Goal: Find specific page/section: Find specific page/section

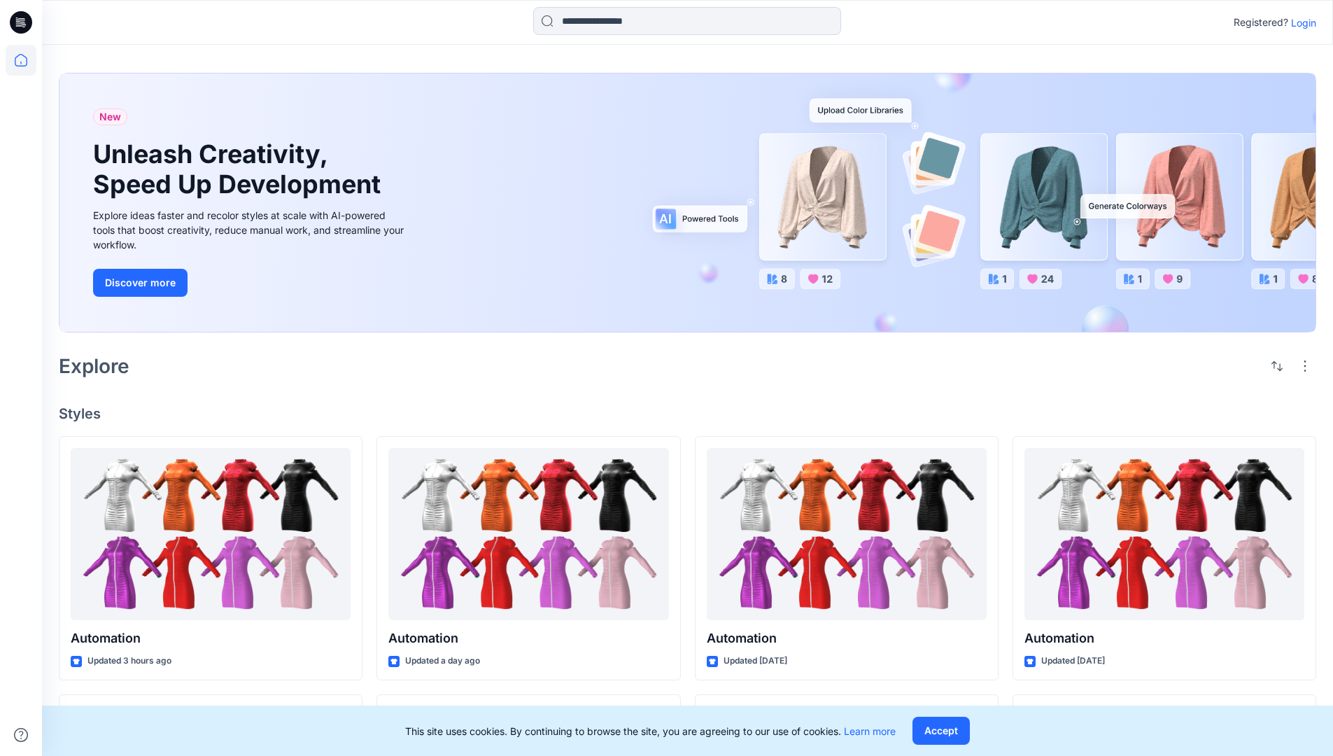
click at [1301, 22] on p "Login" at bounding box center [1303, 22] width 25 height 15
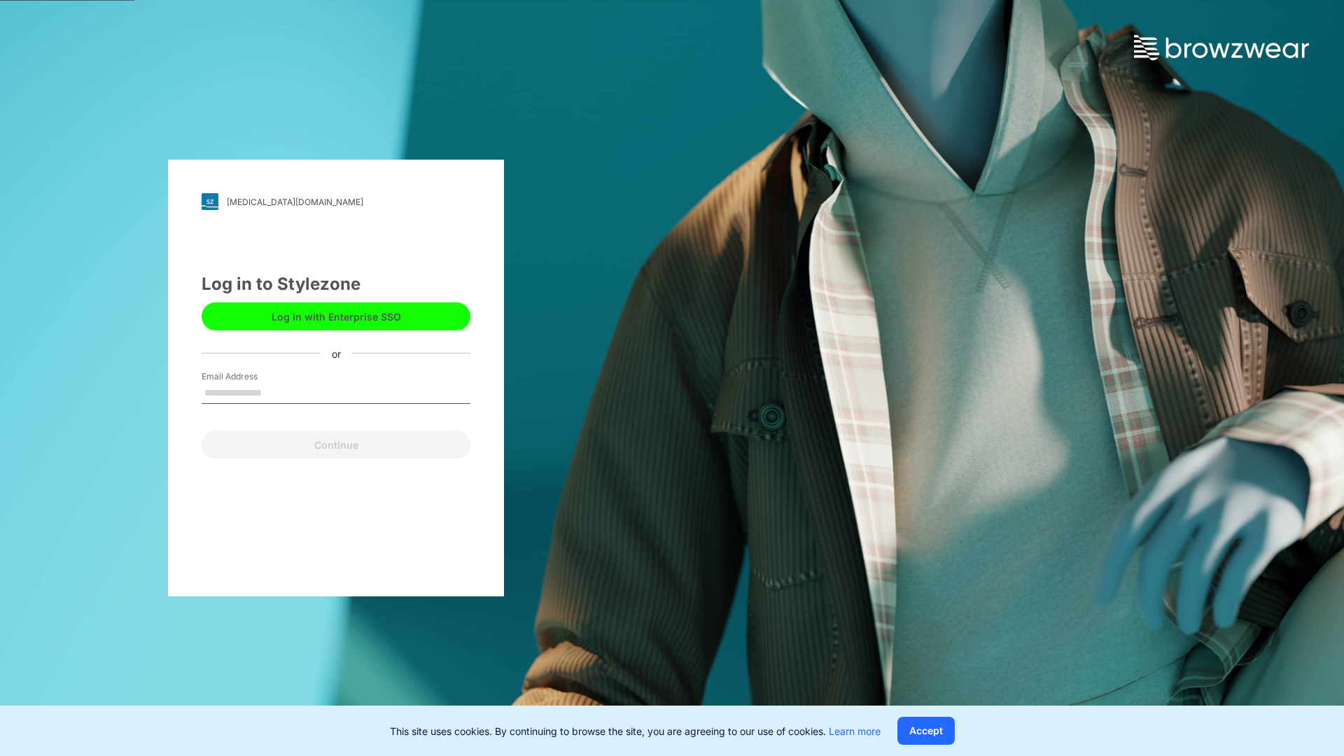
click at [276, 392] on input "Email Address" at bounding box center [336, 393] width 269 height 21
type input "**********"
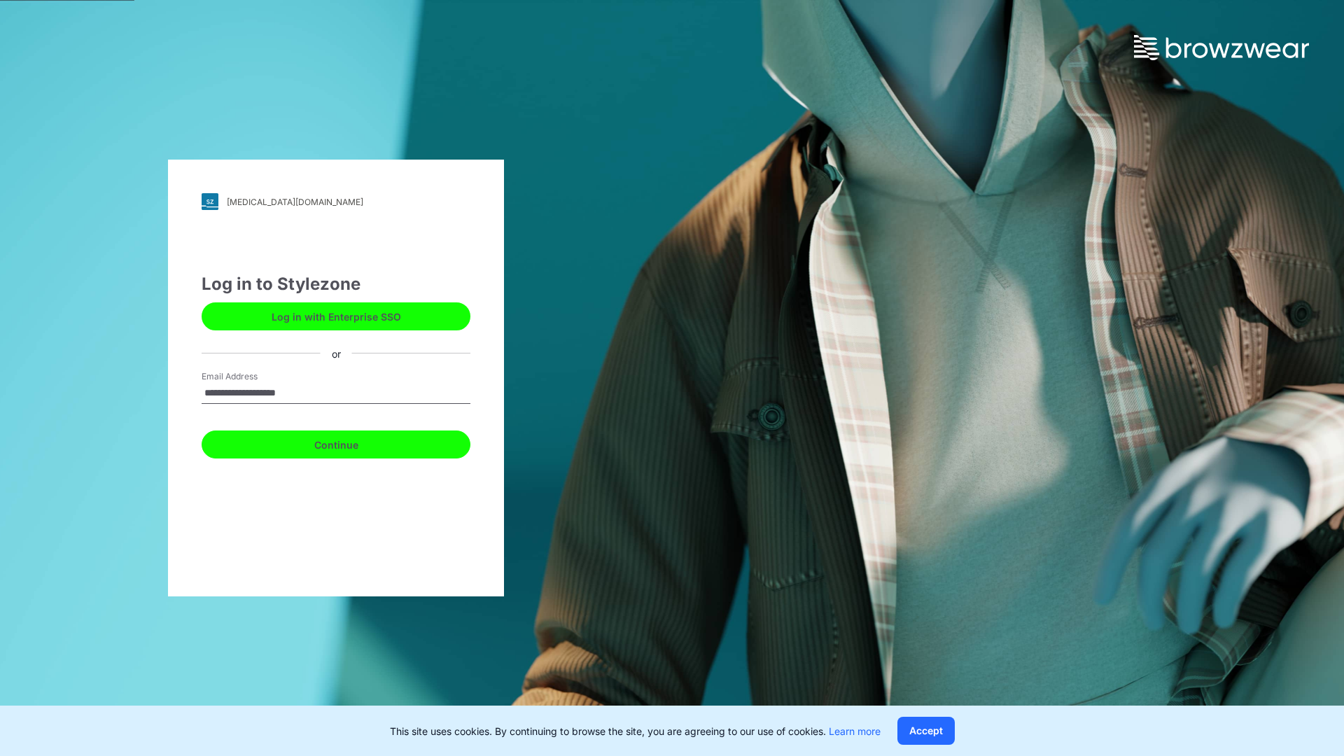
click at [351, 442] on button "Continue" at bounding box center [336, 444] width 269 height 28
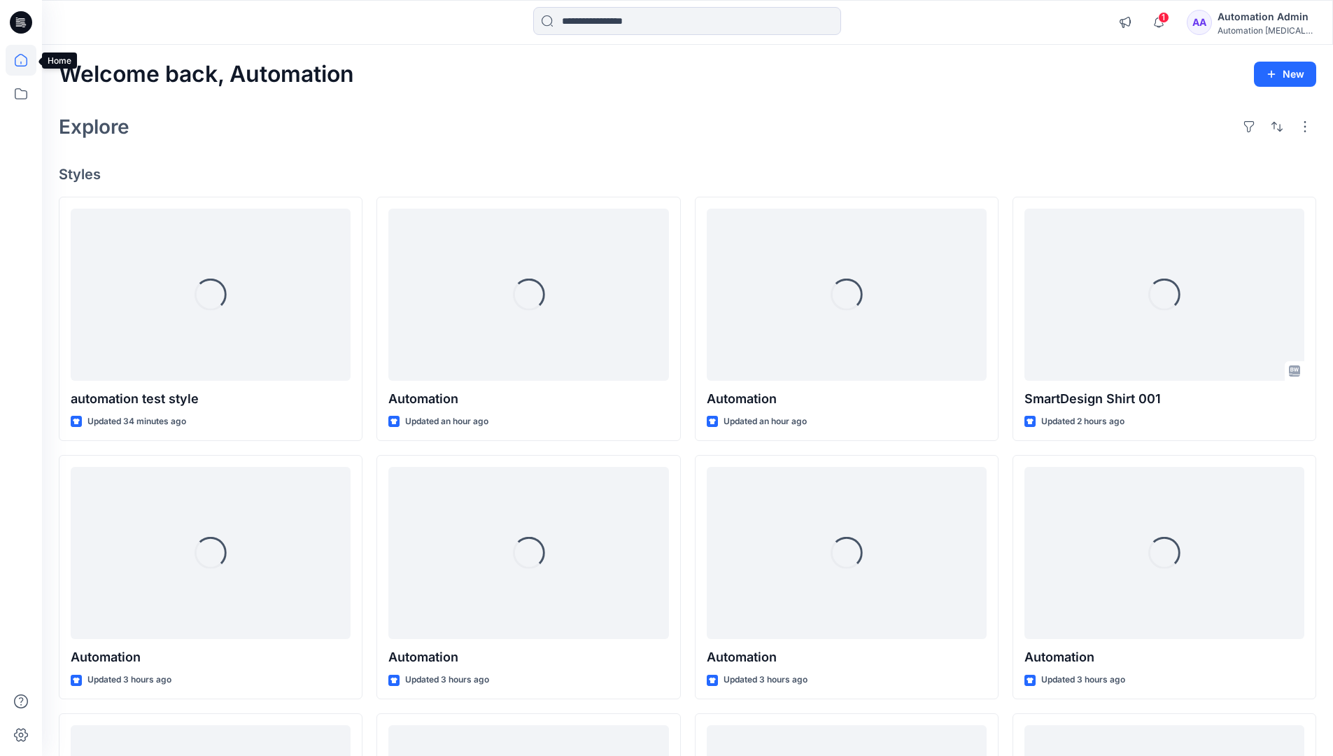
click at [27, 60] on icon at bounding box center [21, 60] width 13 height 13
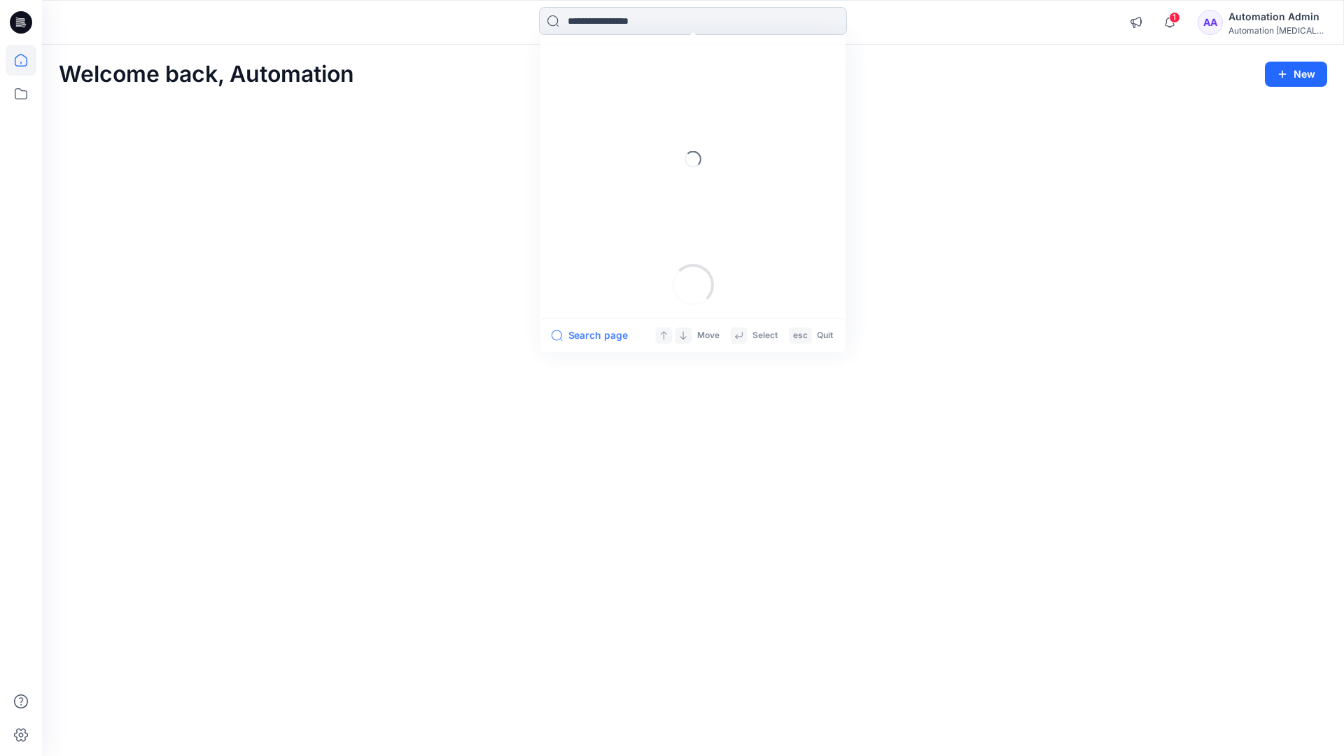
click at [612, 20] on input at bounding box center [693, 21] width 308 height 28
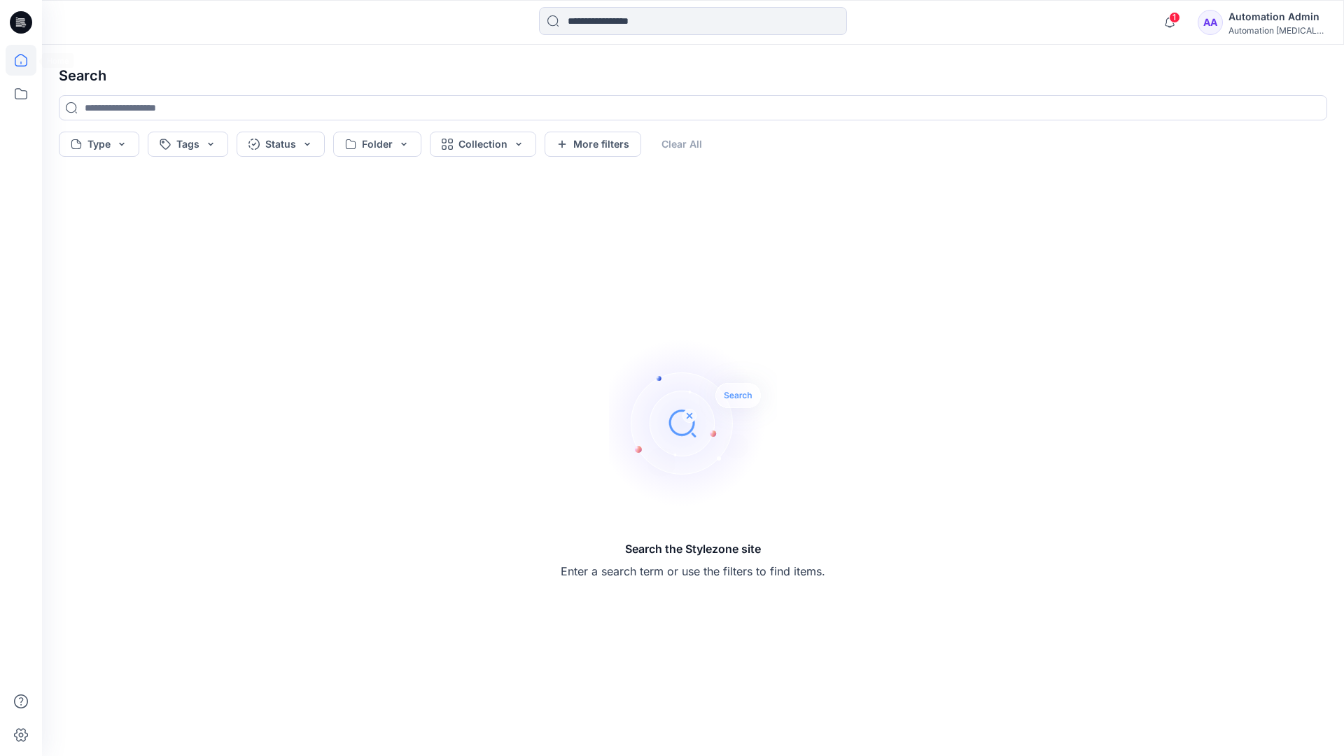
click at [15, 64] on icon at bounding box center [21, 60] width 13 height 13
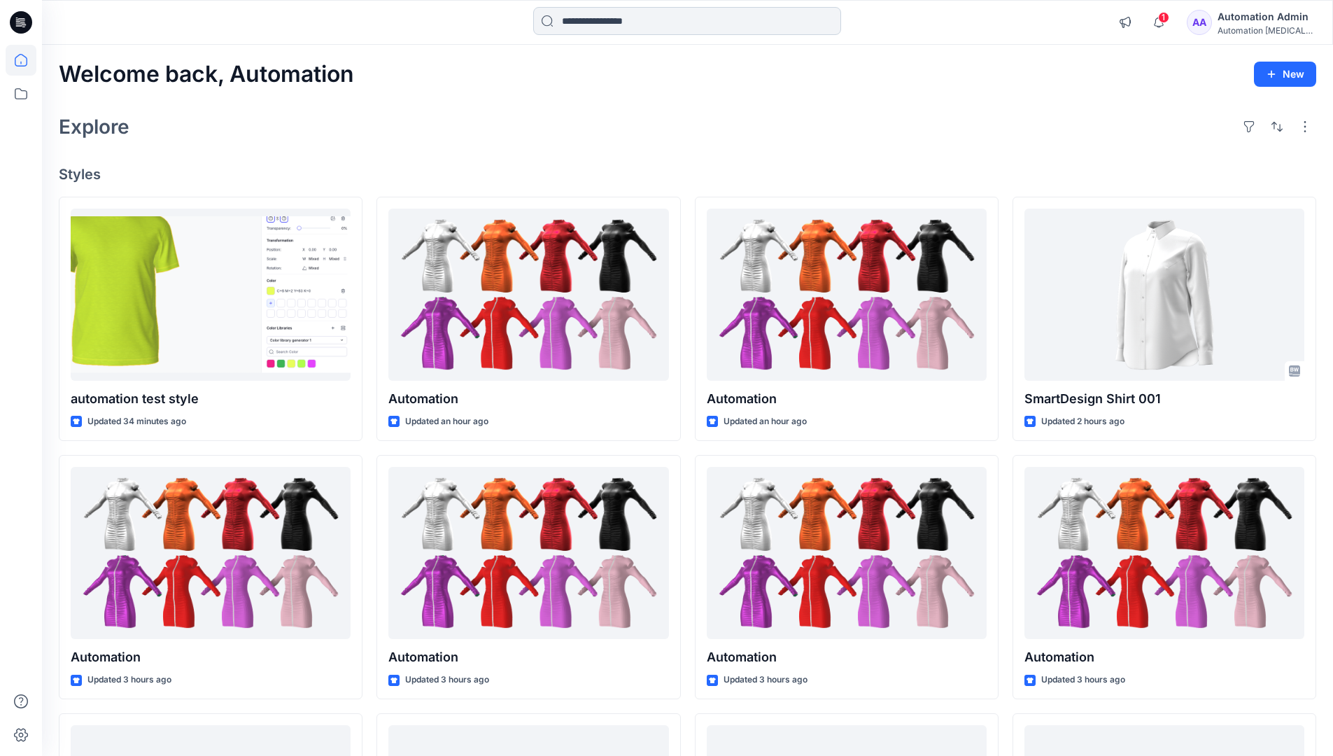
click at [586, 27] on input at bounding box center [687, 21] width 308 height 28
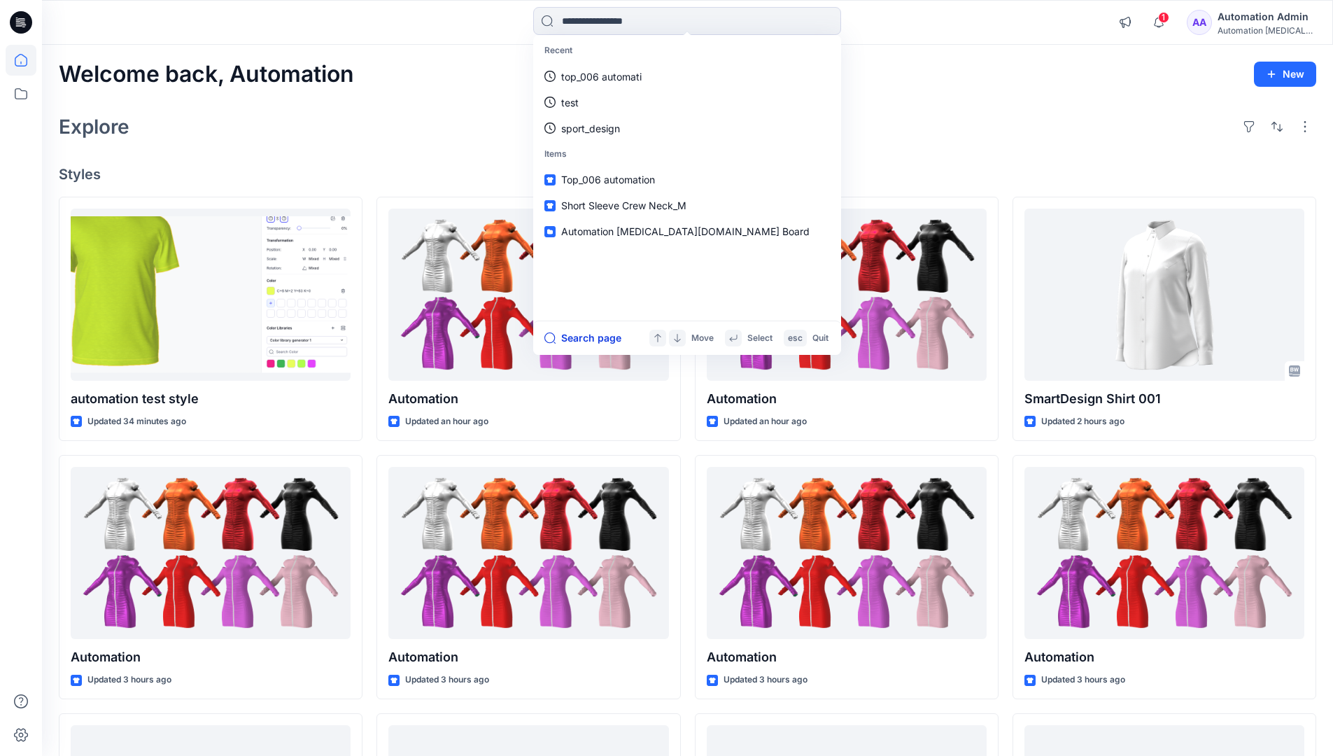
click at [600, 337] on button "Search page" at bounding box center [583, 338] width 77 height 17
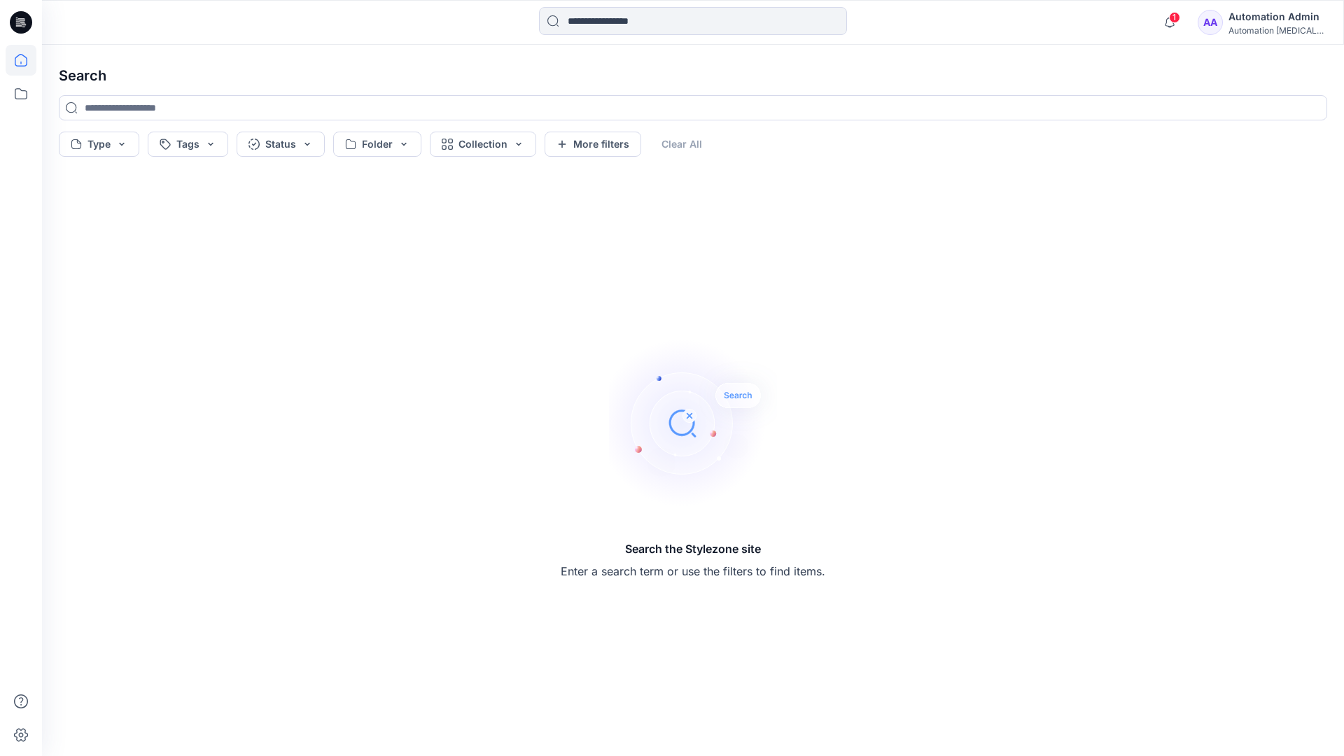
click at [24, 56] on icon at bounding box center [21, 60] width 31 height 31
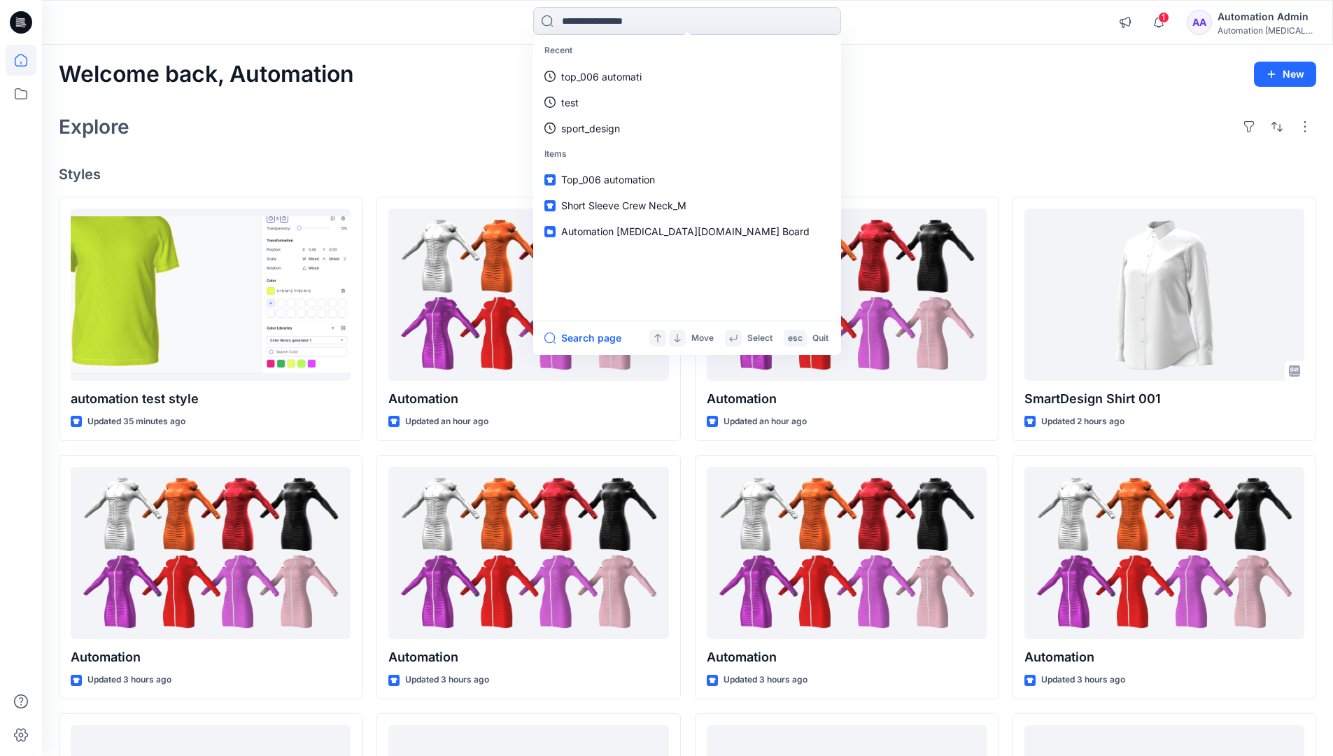
click at [603, 21] on input at bounding box center [687, 21] width 308 height 28
type input "****"
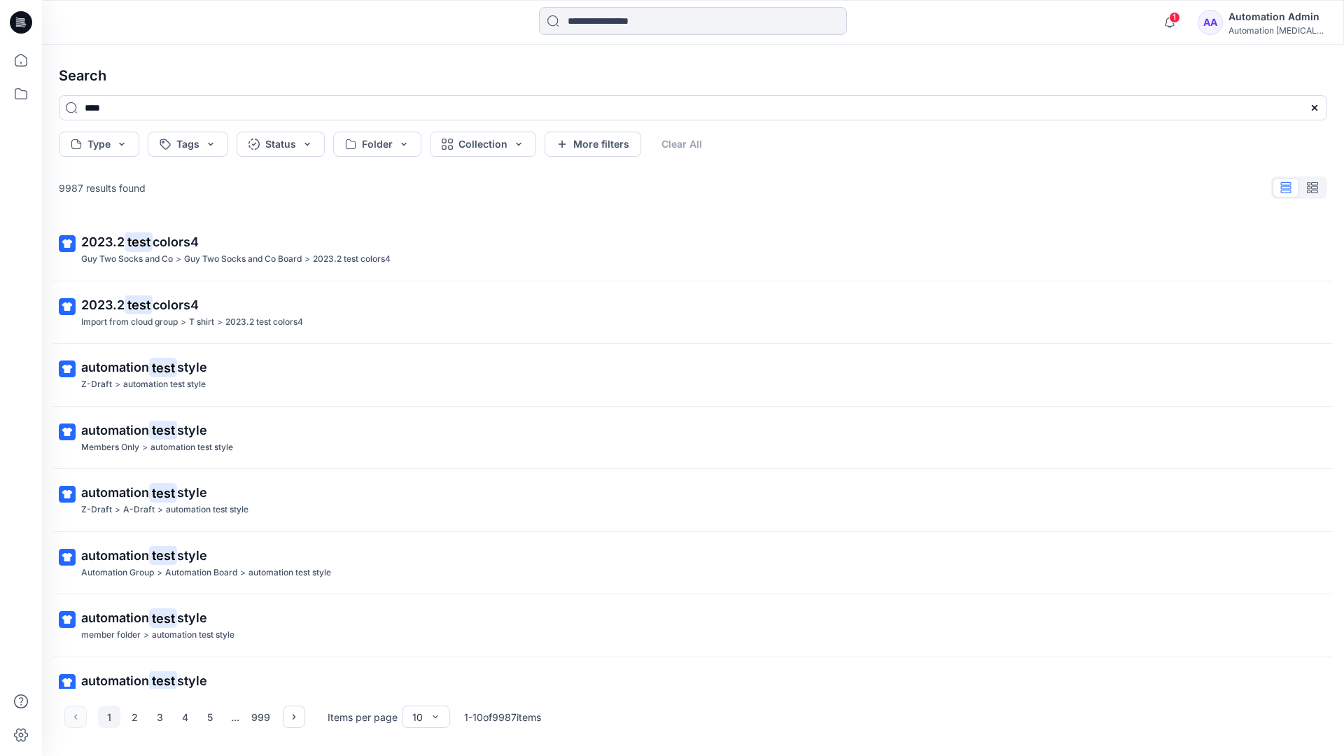
click at [607, 24] on input at bounding box center [693, 21] width 308 height 28
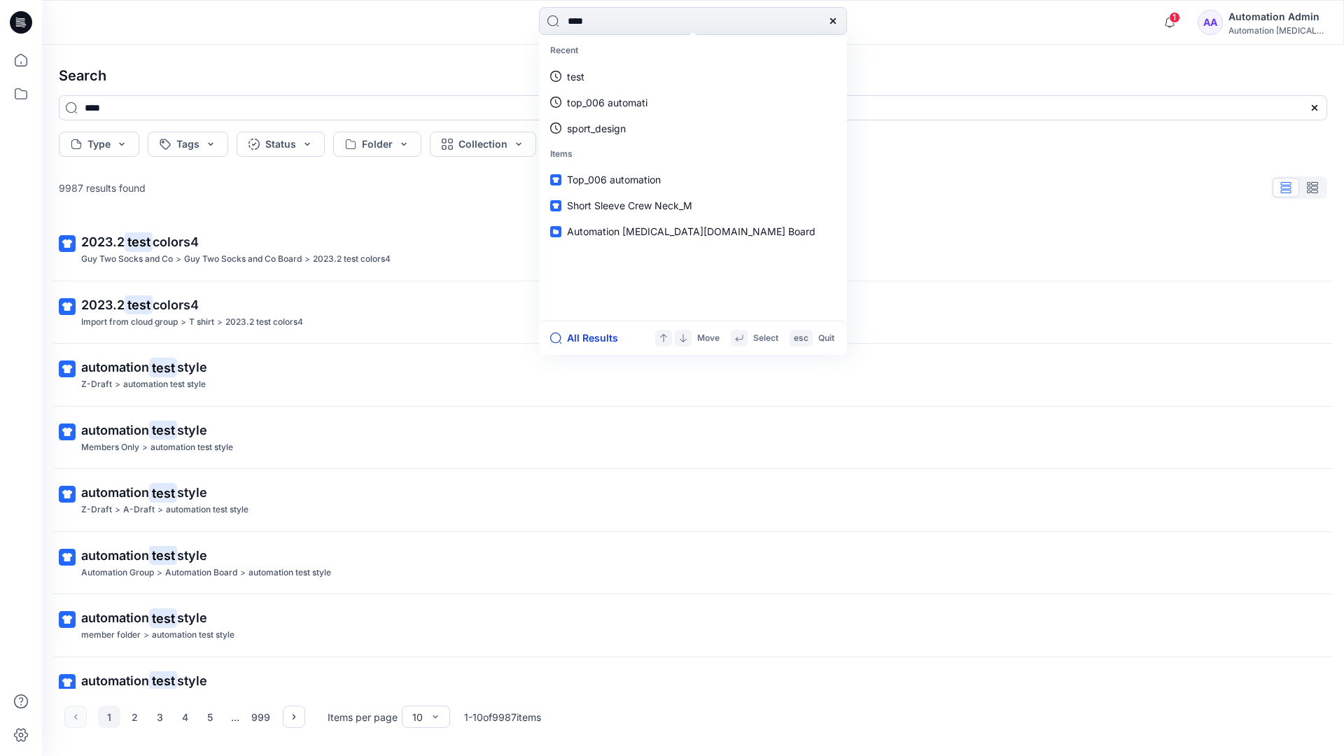
type input "****"
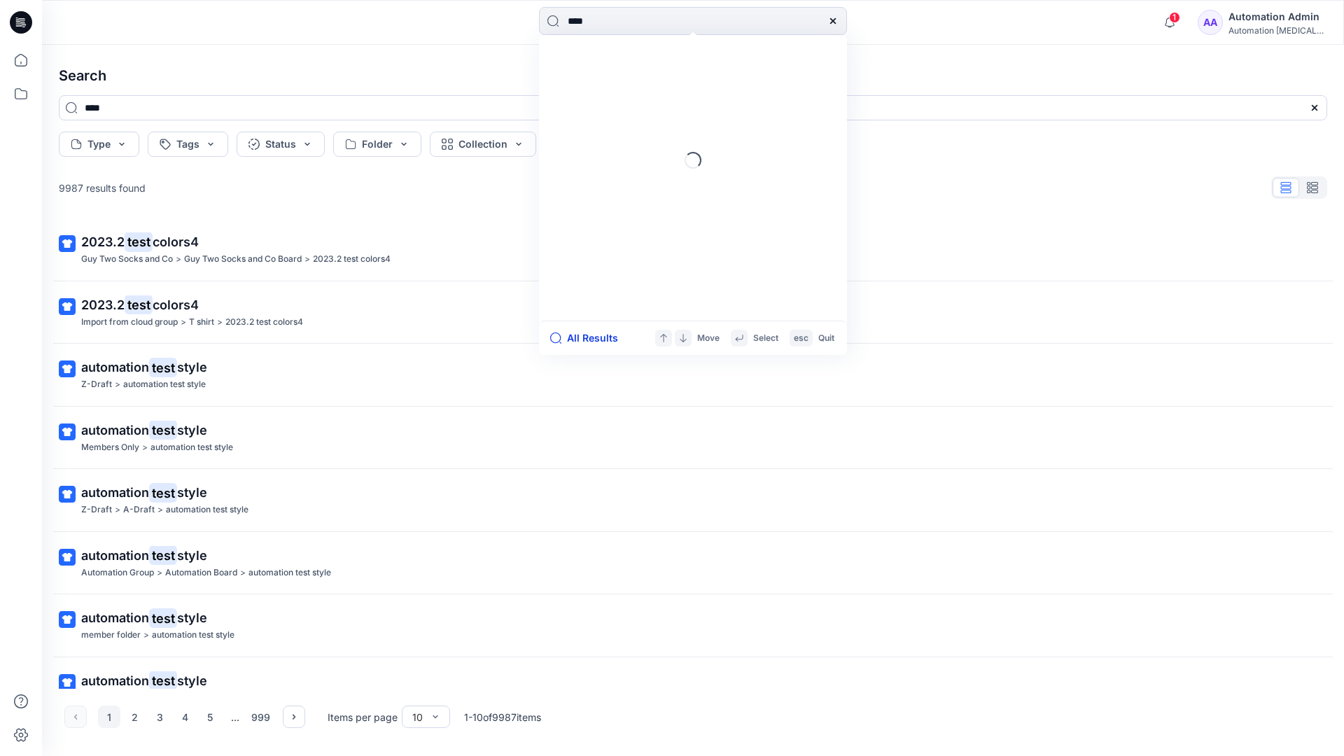
click at [577, 339] on button "All Results" at bounding box center [588, 338] width 77 height 17
click at [120, 149] on button "Type" at bounding box center [99, 144] width 80 height 25
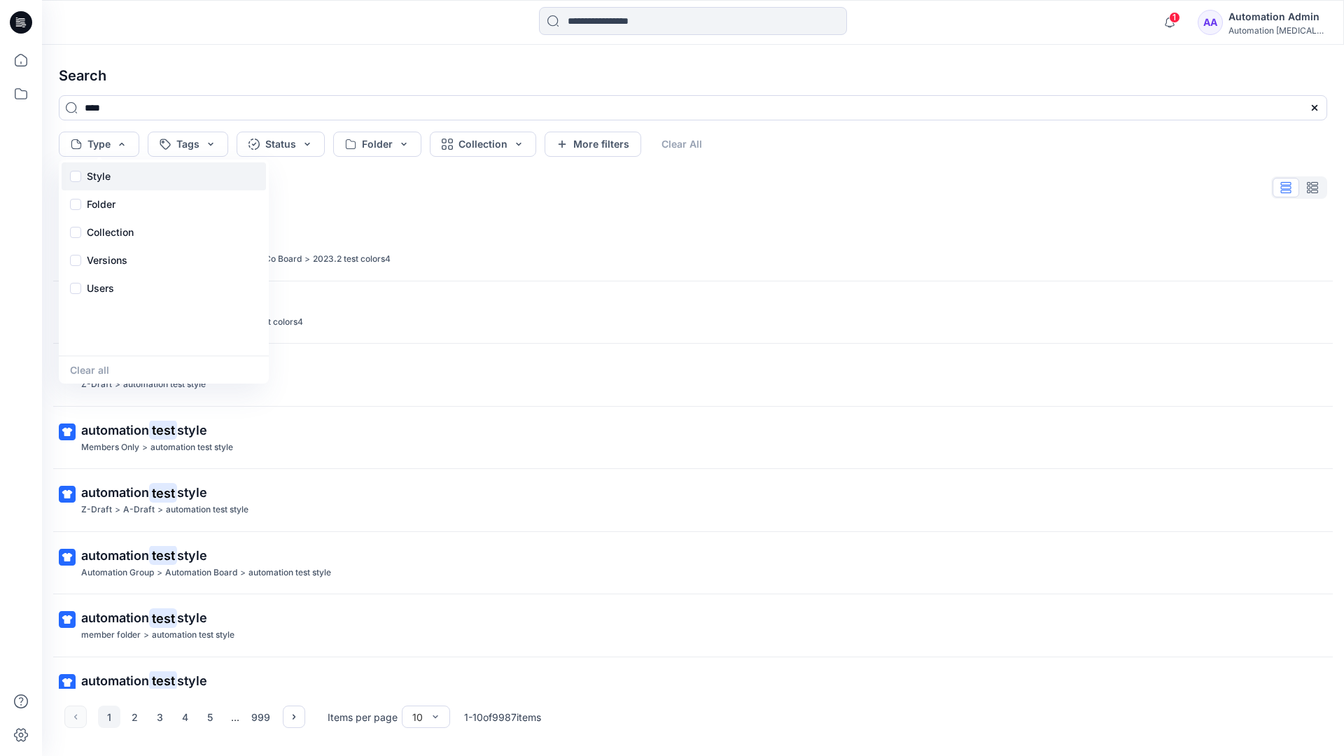
click at [116, 174] on div "Style" at bounding box center [164, 176] width 204 height 28
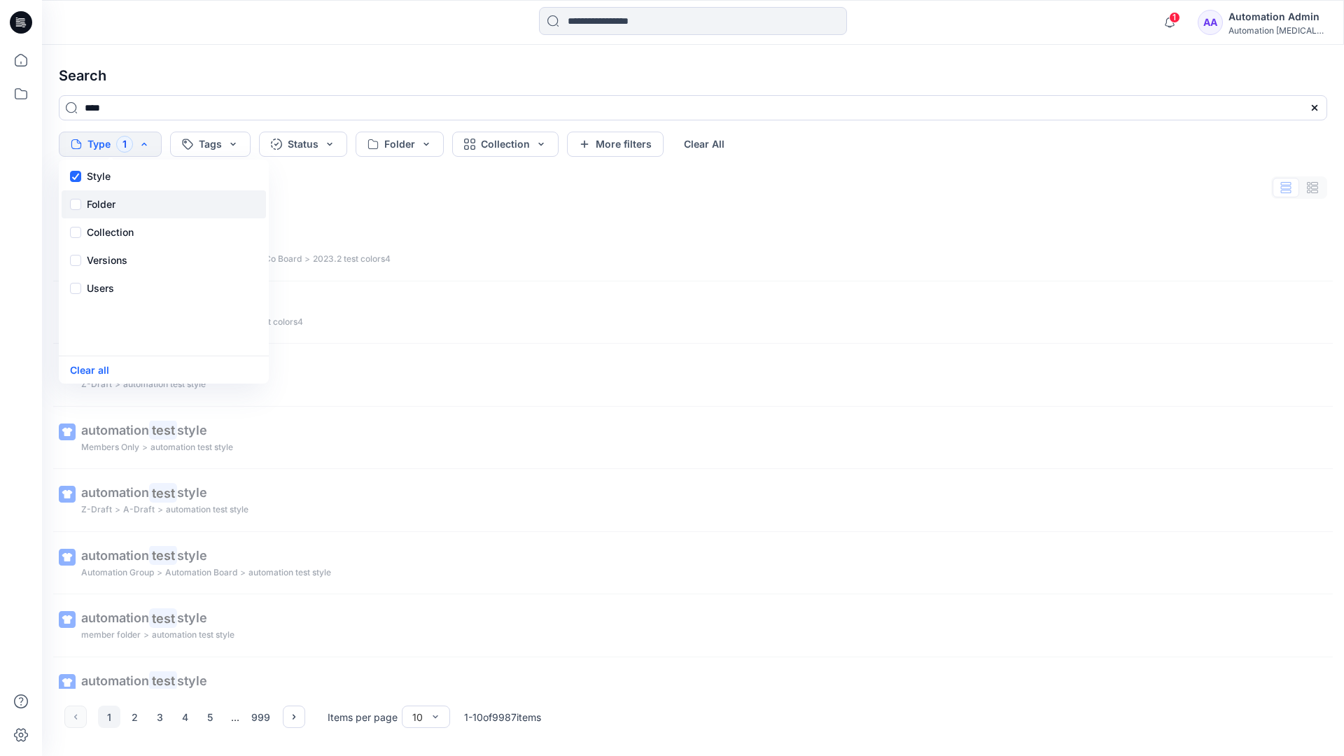
click at [100, 208] on p "Folder" at bounding box center [101, 204] width 29 height 17
click at [114, 227] on p "Collection" at bounding box center [110, 232] width 47 height 17
click at [113, 256] on p "Versions" at bounding box center [107, 260] width 41 height 17
click at [104, 284] on p "Users" at bounding box center [100, 288] width 27 height 17
click at [95, 372] on button "Clear all" at bounding box center [89, 370] width 39 height 16
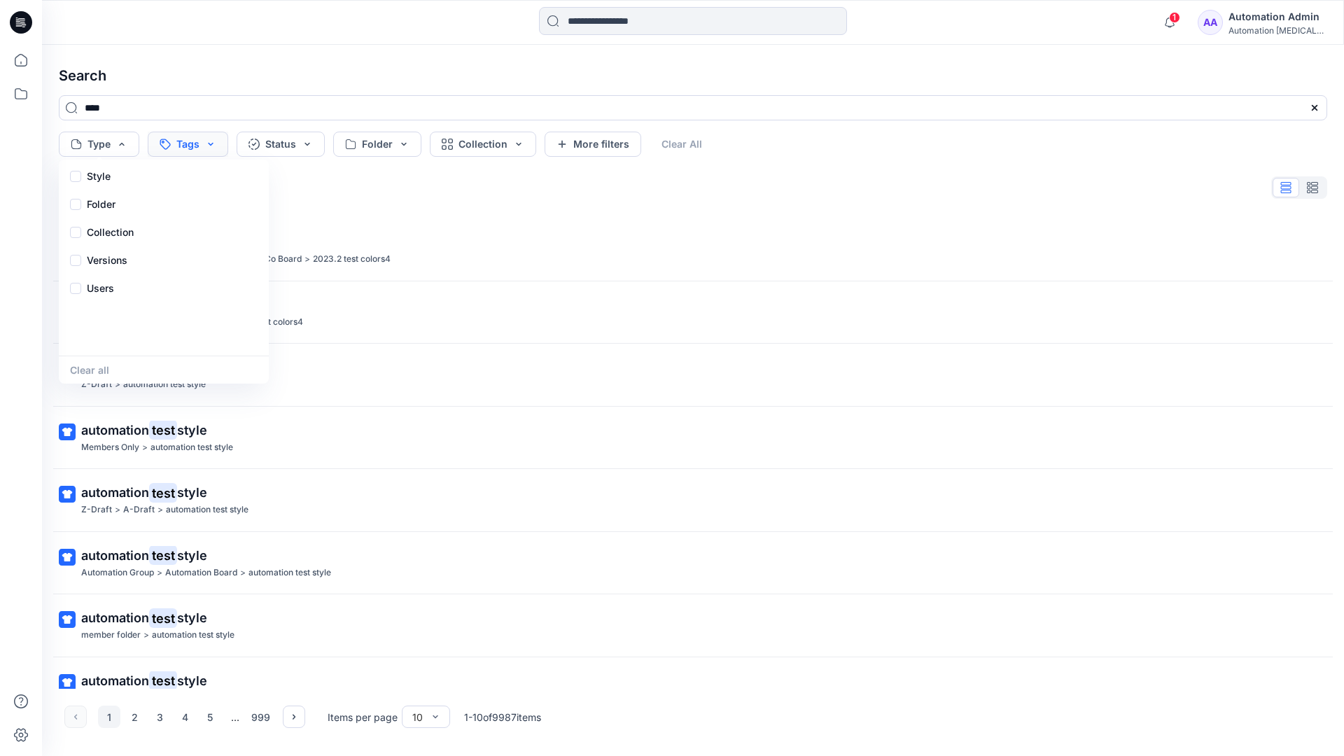
click at [195, 139] on button "Tags" at bounding box center [188, 144] width 80 height 25
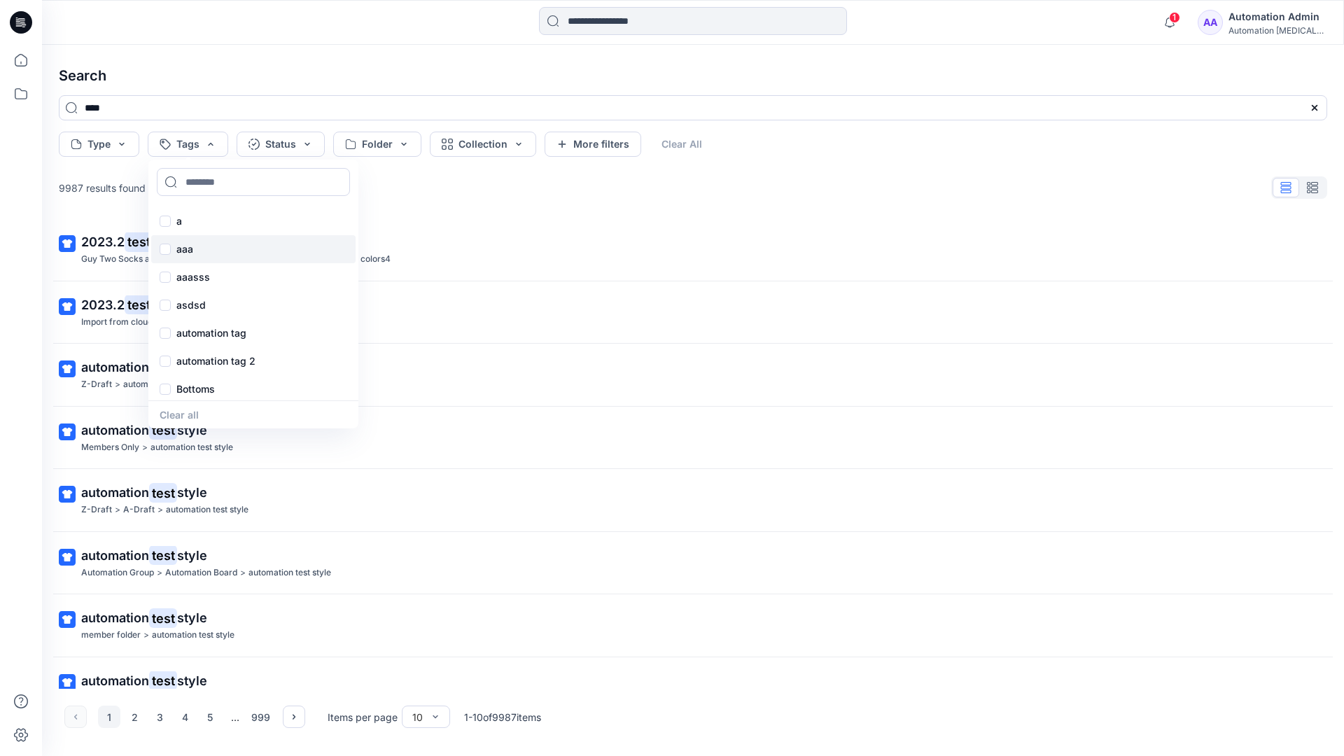
click at [183, 243] on p "aaa" at bounding box center [184, 249] width 17 height 17
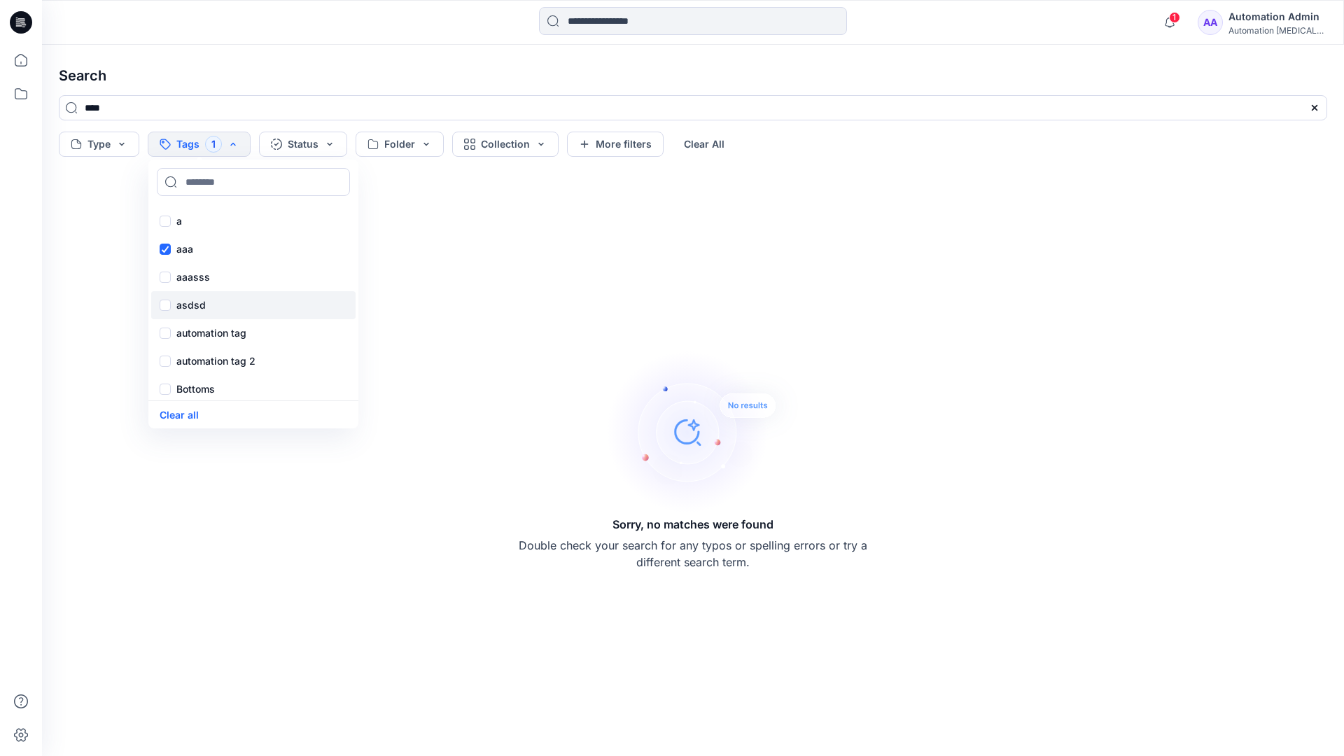
click at [182, 303] on p "asdsd" at bounding box center [190, 305] width 29 height 17
click at [183, 331] on p "automation tag" at bounding box center [211, 333] width 70 height 17
click at [191, 389] on p "Bottoms" at bounding box center [195, 389] width 38 height 17
click at [208, 299] on div "Core" at bounding box center [253, 302] width 204 height 28
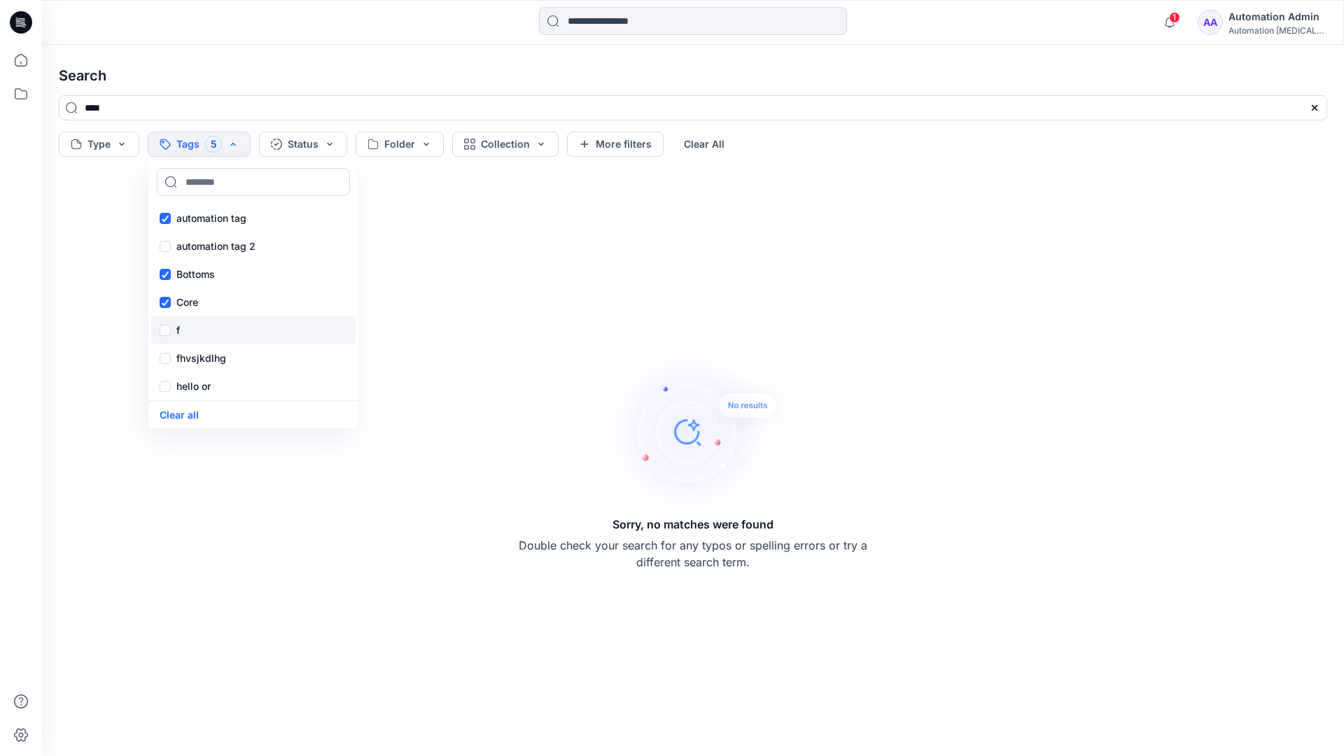
click at [205, 327] on div "f" at bounding box center [253, 330] width 204 height 28
click at [211, 355] on p "fhvsjkdlhg" at bounding box center [201, 358] width 50 height 17
click at [188, 411] on button "Clear all" at bounding box center [179, 415] width 39 height 16
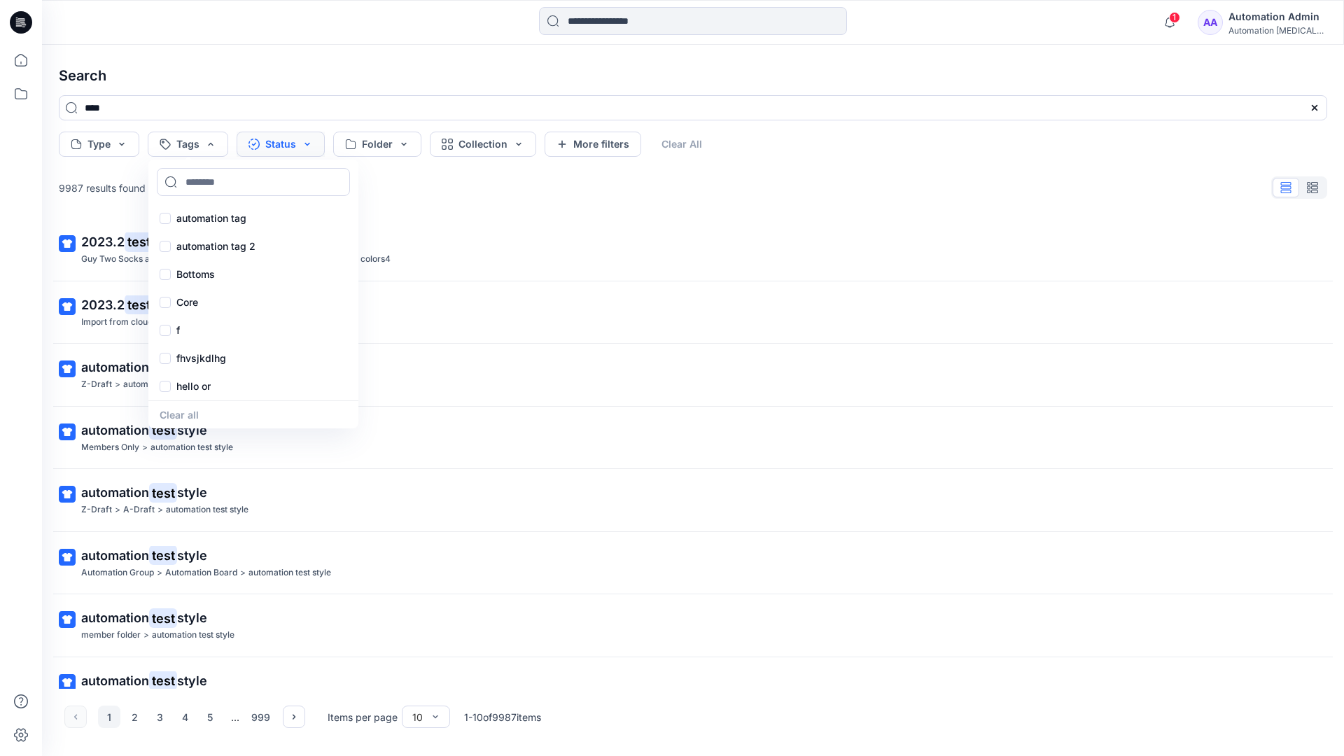
click at [286, 146] on button "Status" at bounding box center [281, 144] width 88 height 25
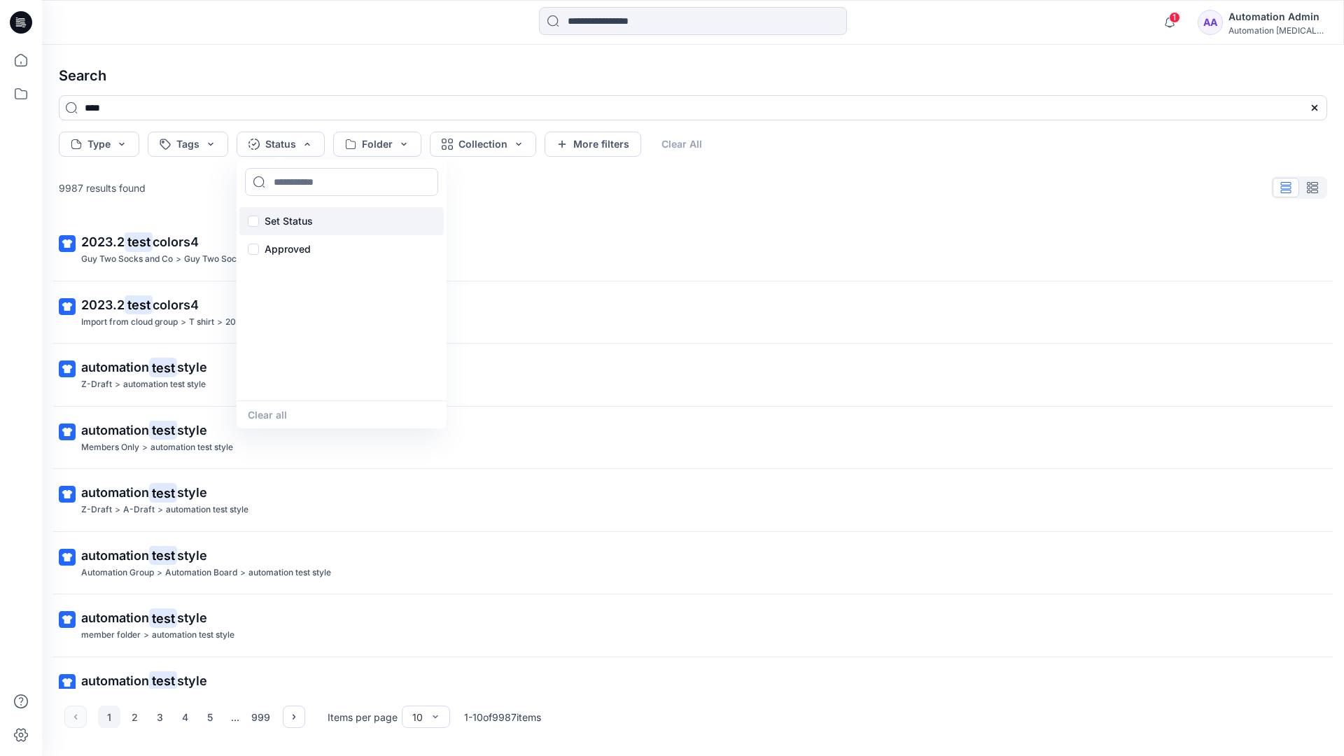
click at [309, 213] on p "Set Status" at bounding box center [289, 221] width 48 height 17
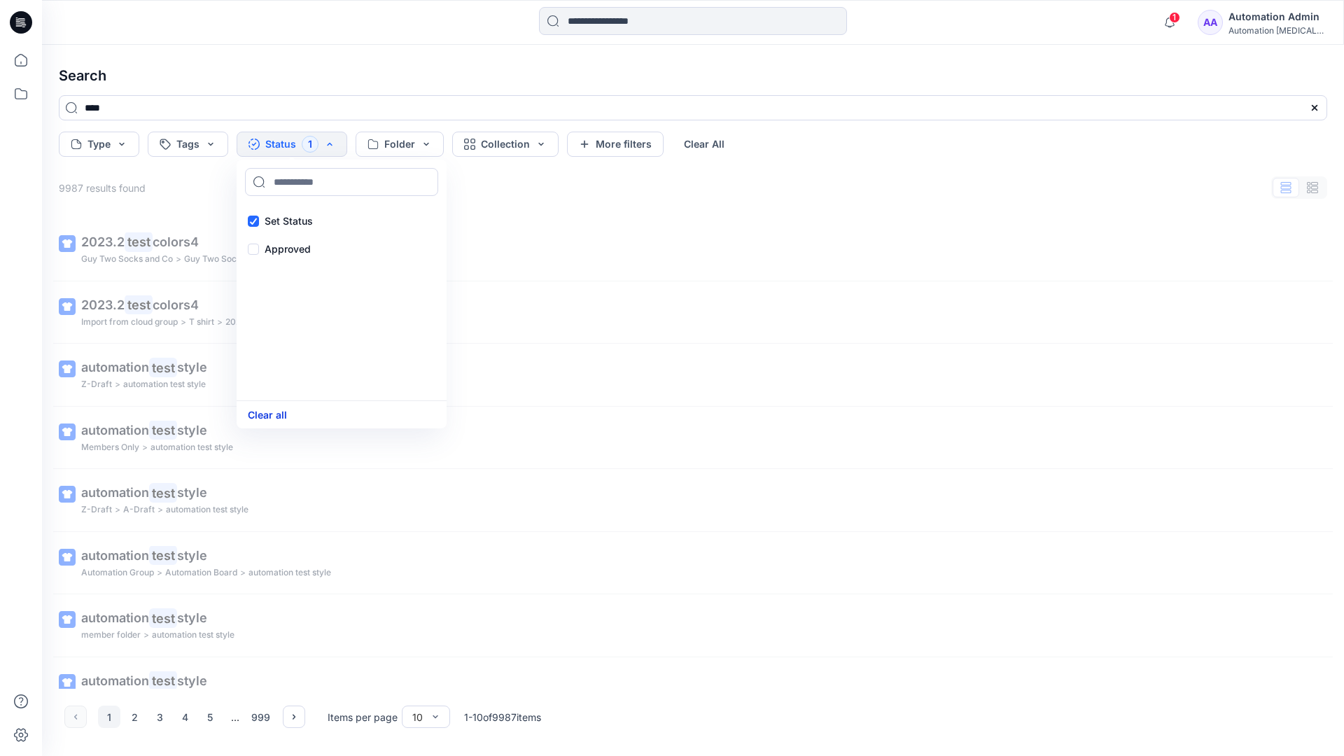
click at [262, 416] on button "Clear all" at bounding box center [267, 415] width 39 height 16
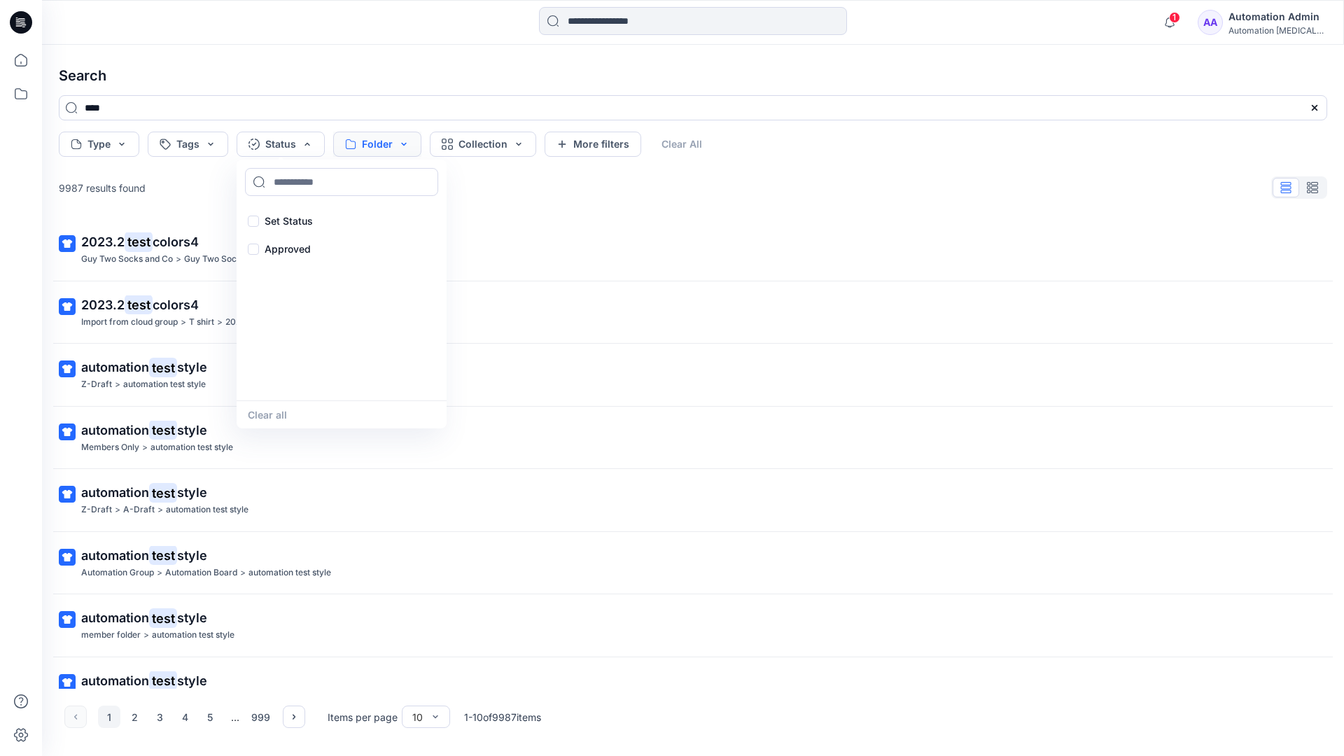
click at [401, 153] on button "Folder" at bounding box center [377, 144] width 88 height 25
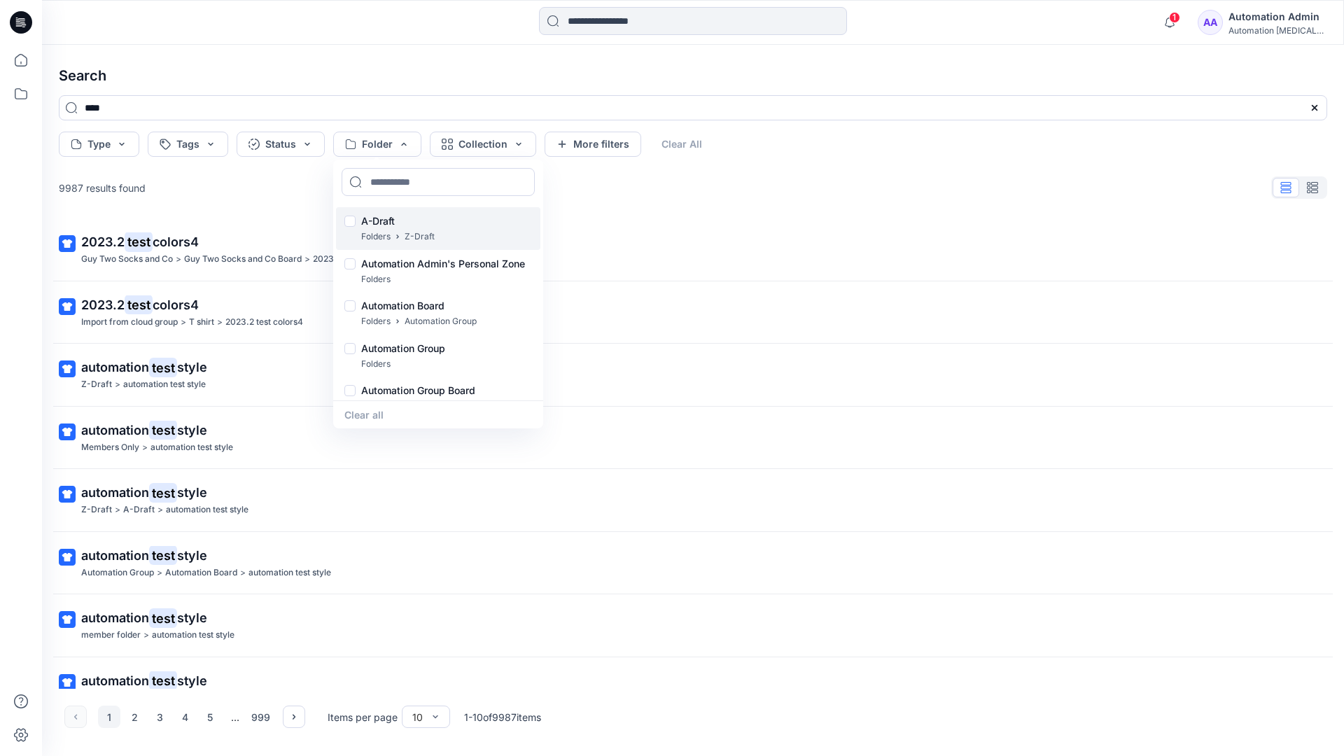
click at [382, 216] on p "A-Draft" at bounding box center [397, 221] width 73 height 17
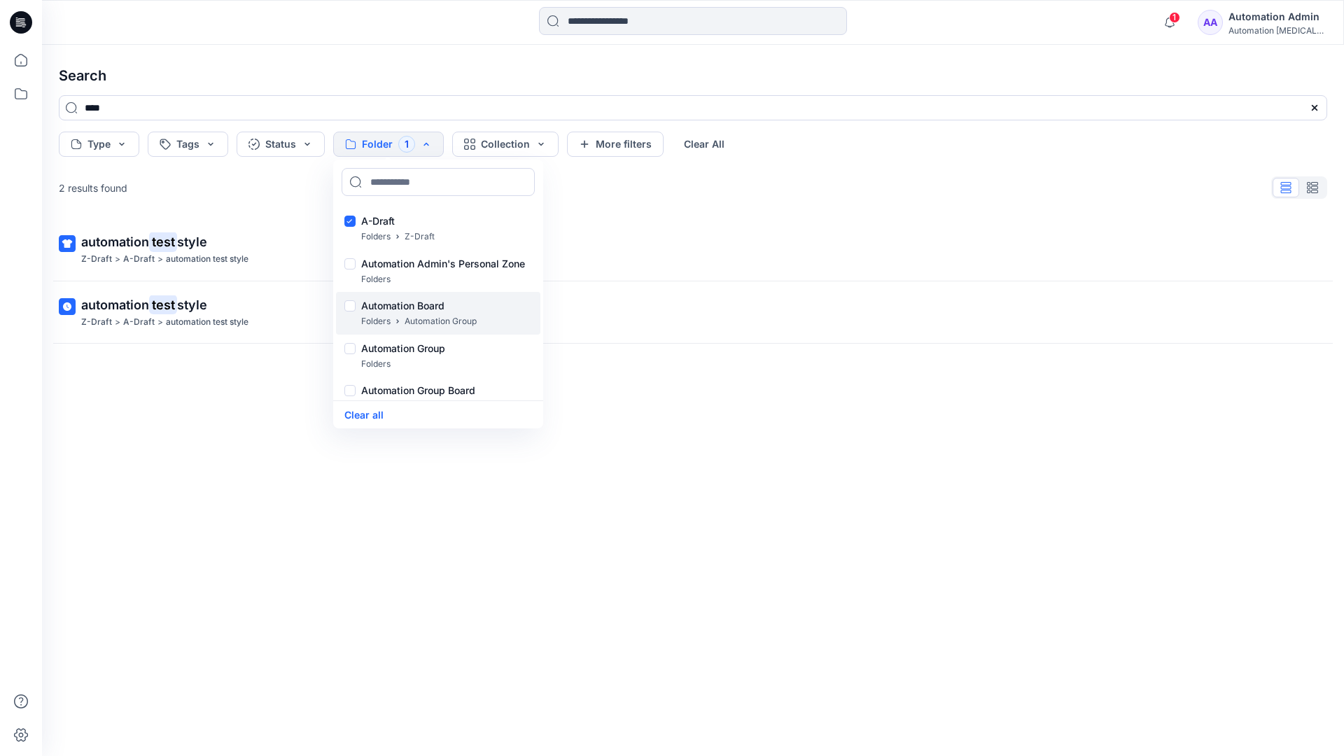
click at [376, 314] on p "Folders" at bounding box center [375, 321] width 29 height 15
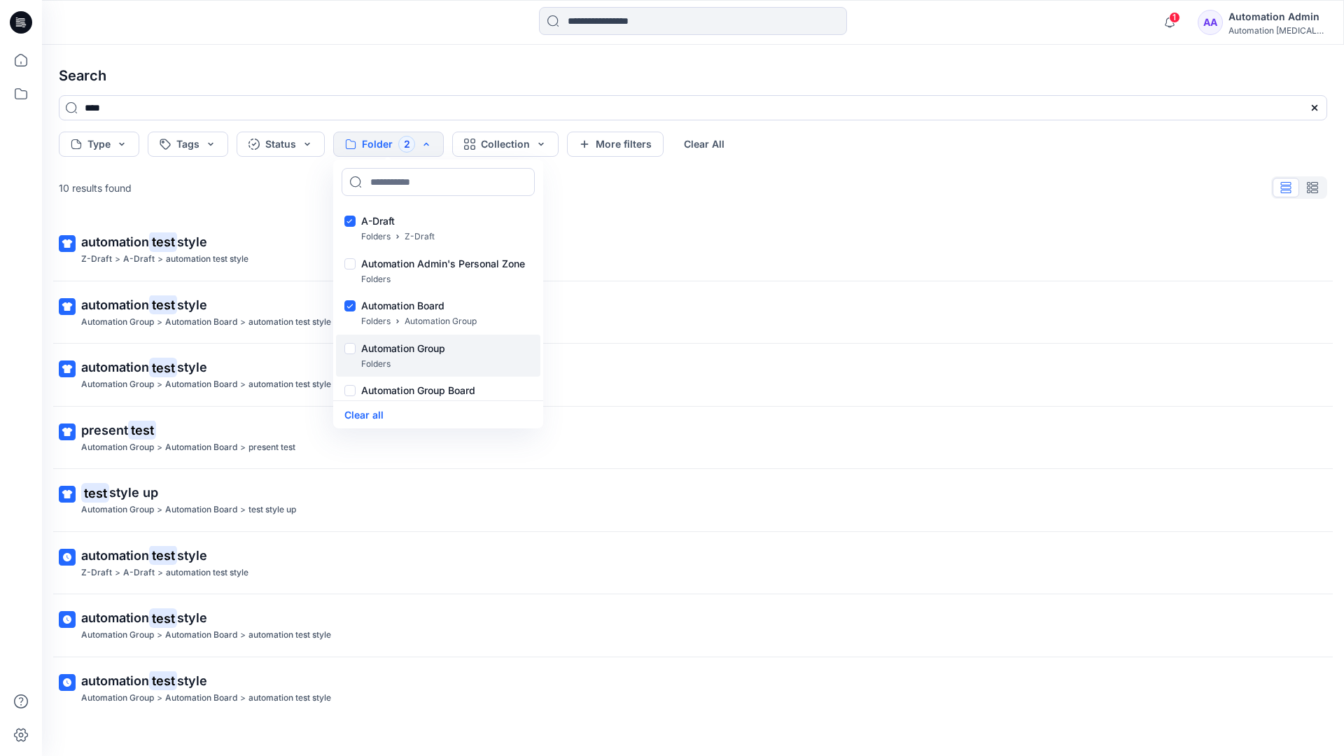
click at [371, 358] on p "Folders" at bounding box center [375, 364] width 29 height 15
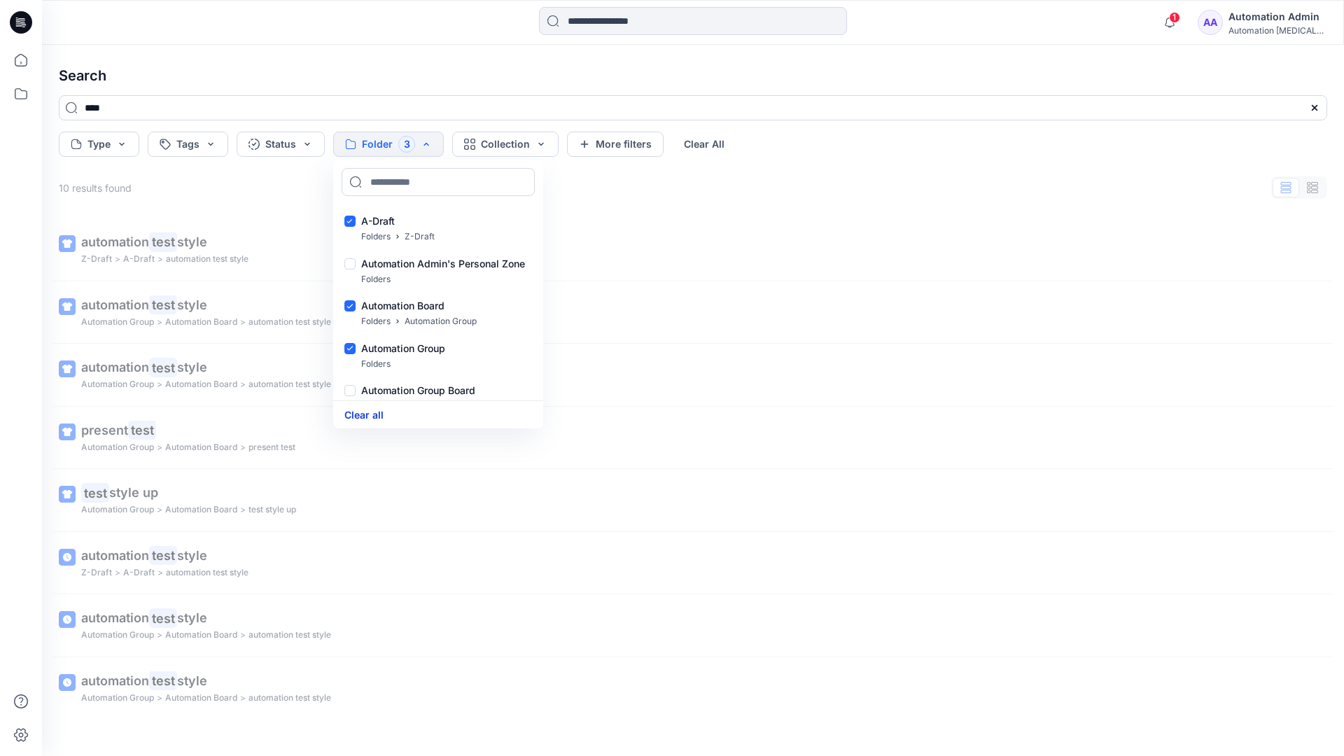
click at [374, 414] on button "Clear all" at bounding box center [363, 415] width 39 height 16
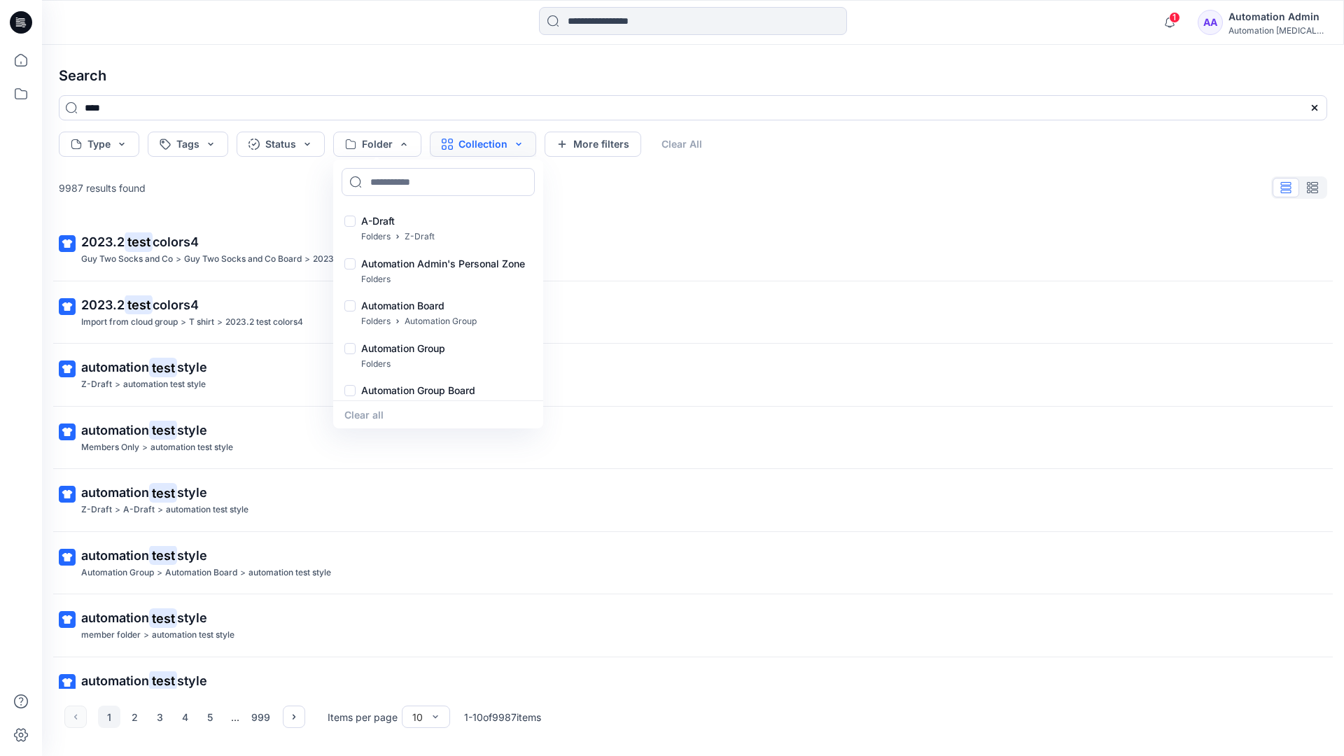
click at [501, 148] on button "Collection" at bounding box center [483, 144] width 106 height 25
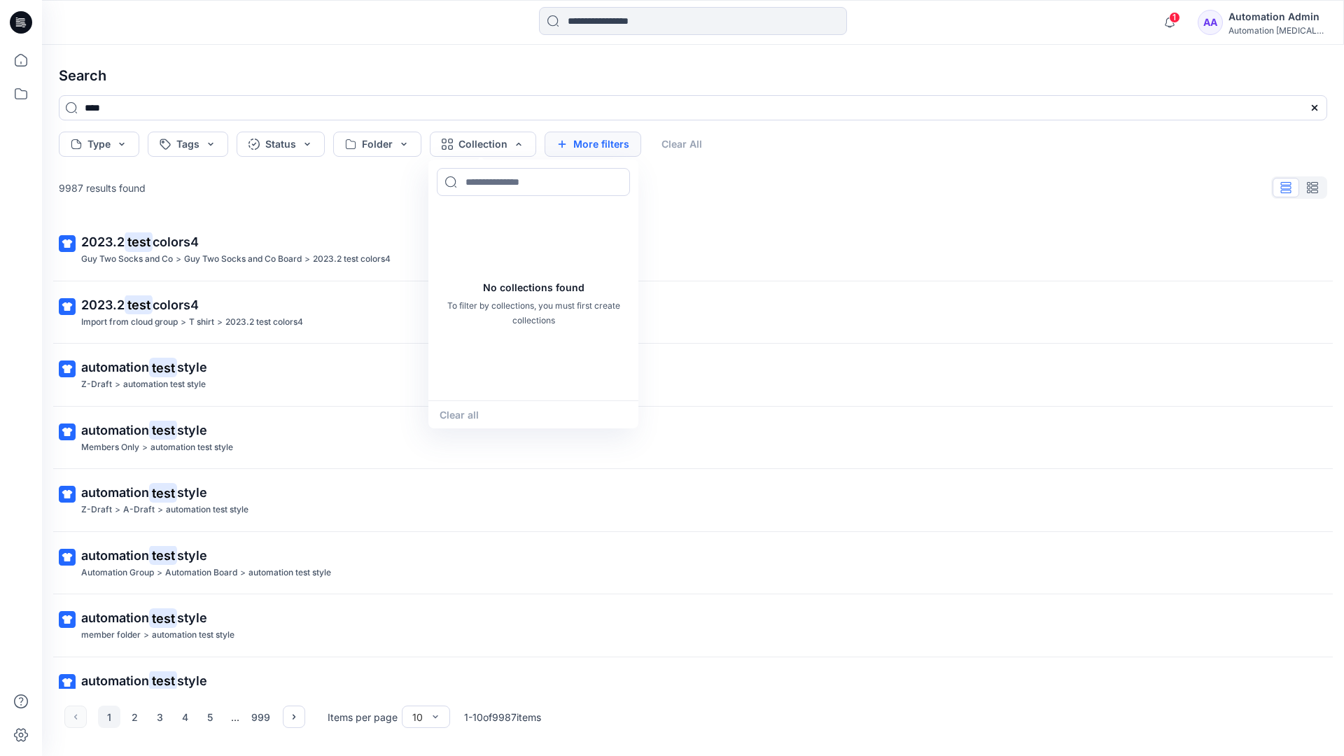
click at [589, 141] on button "More filters" at bounding box center [593, 144] width 97 height 25
click at [631, 145] on button "Created by" at bounding box center [600, 144] width 110 height 25
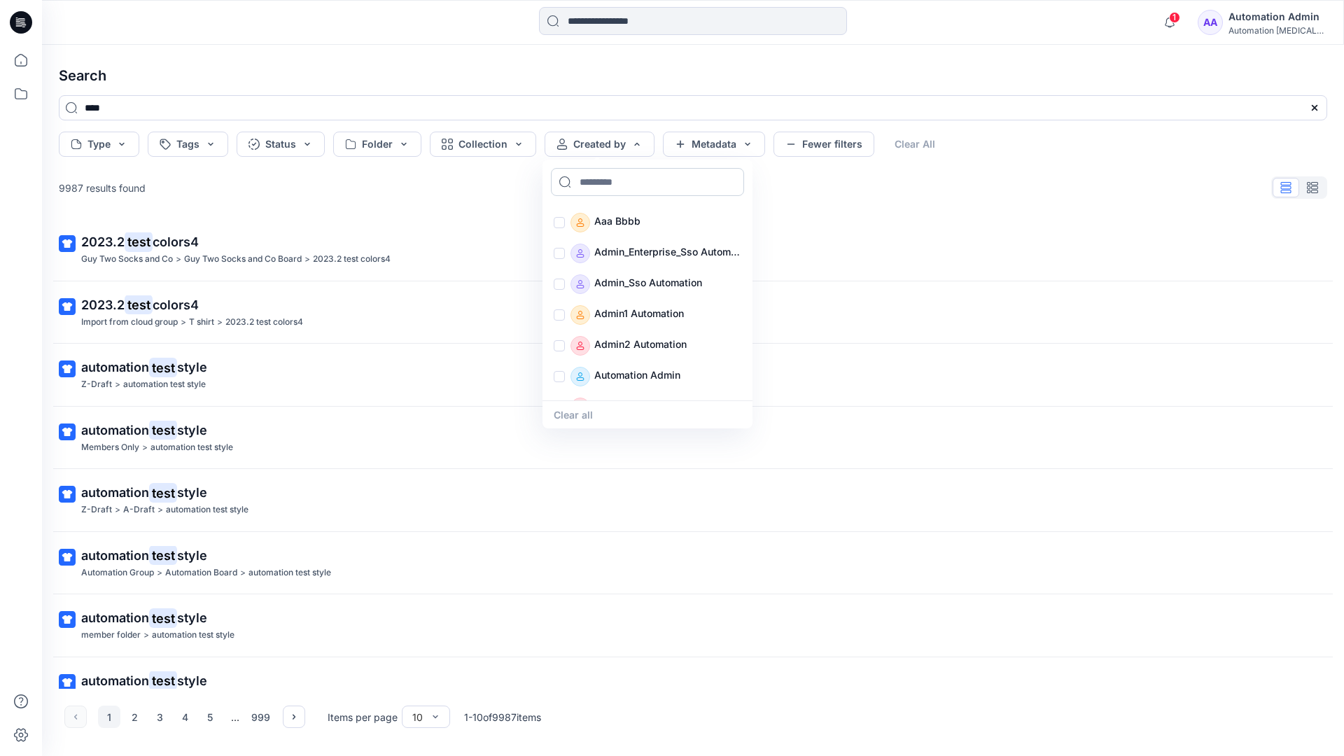
click at [615, 181] on input at bounding box center [647, 182] width 193 height 28
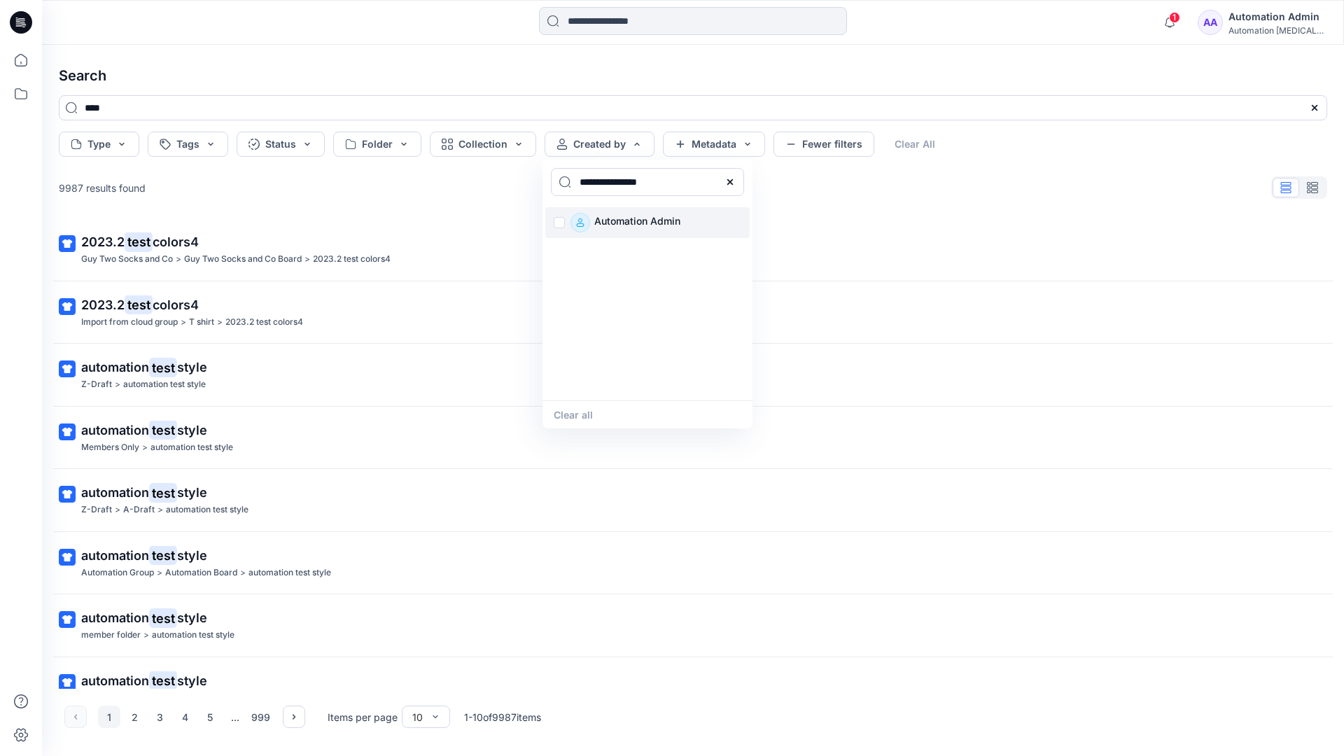
type input "**********"
click at [629, 220] on p "Automation Admin" at bounding box center [637, 223] width 86 height 20
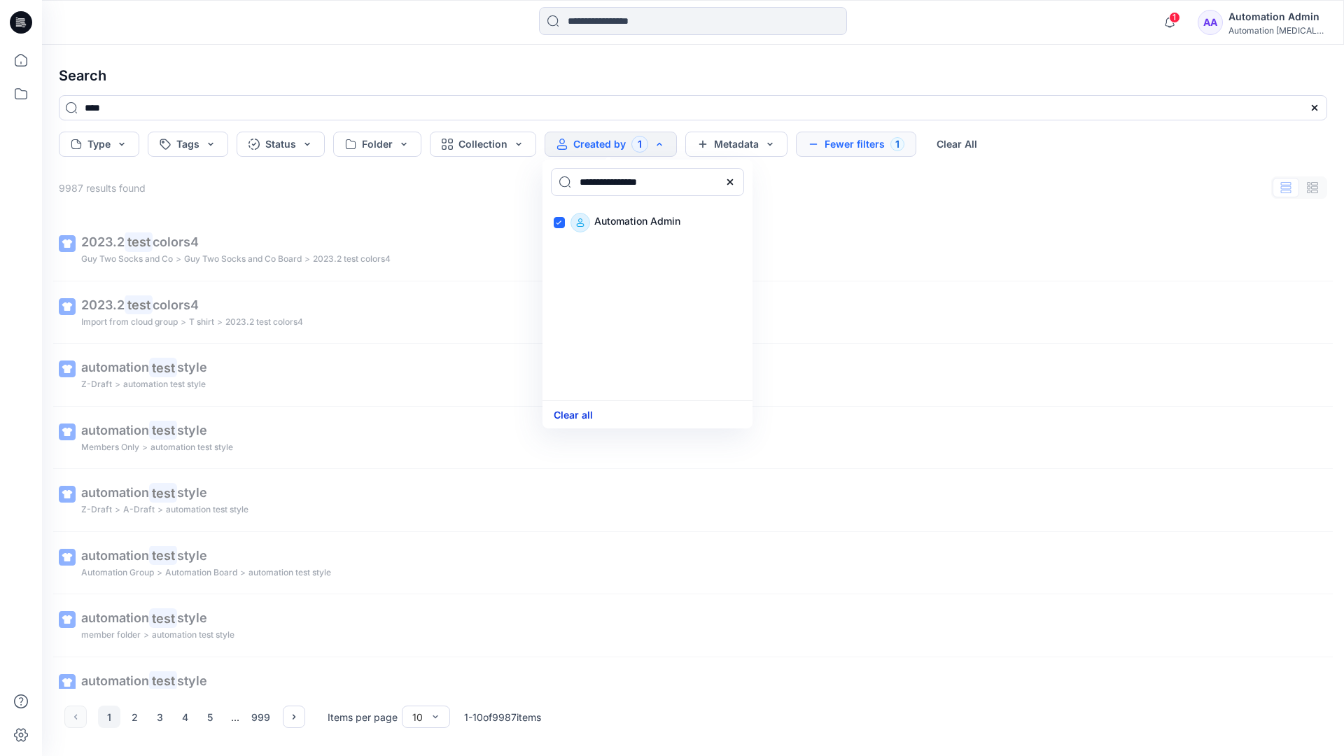
click at [581, 412] on button "Clear all" at bounding box center [573, 415] width 39 height 16
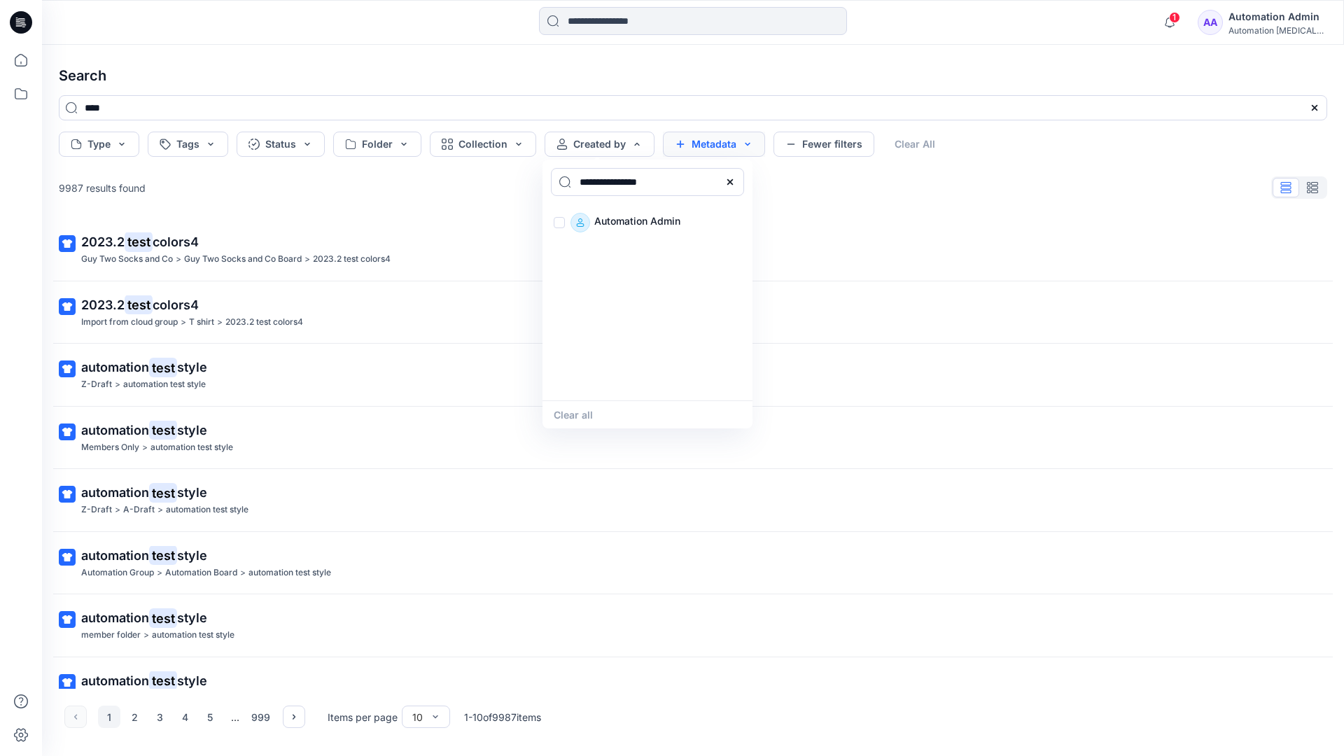
click at [714, 147] on button "Metadata" at bounding box center [714, 144] width 102 height 25
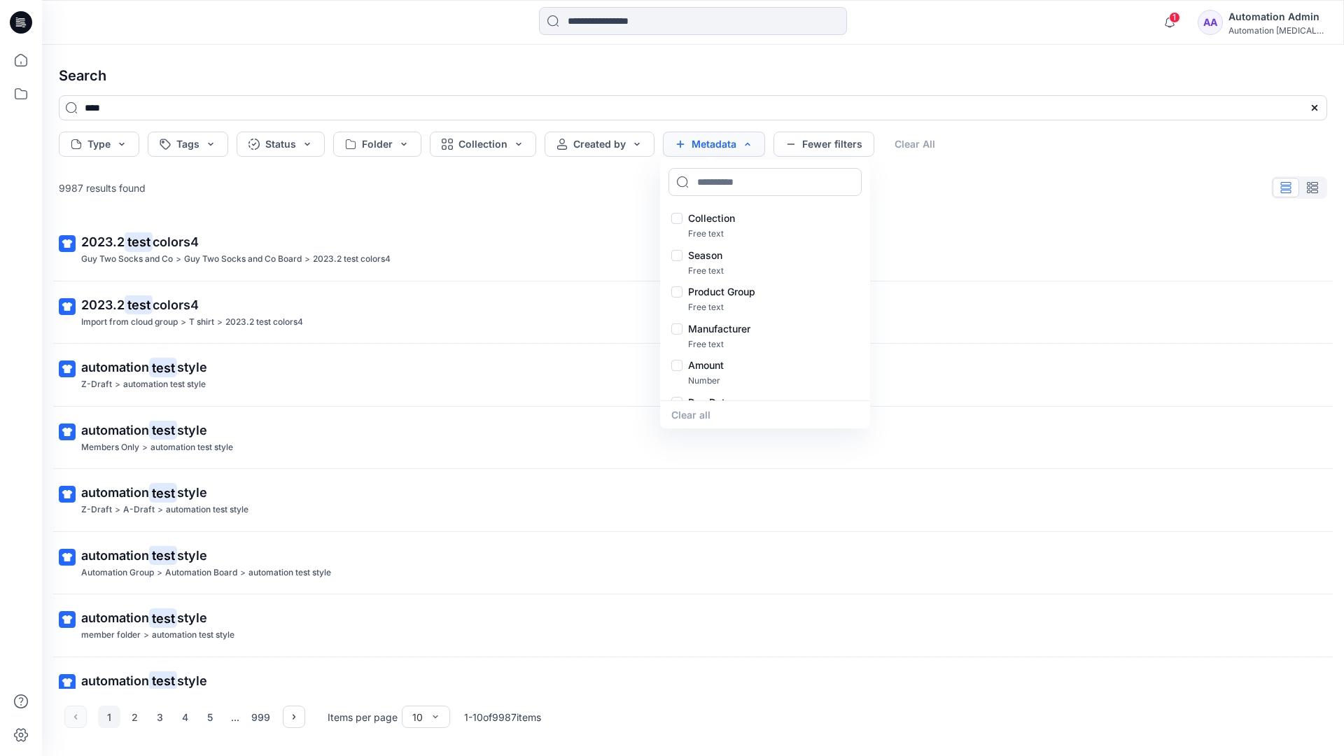
click at [718, 149] on button "Metadata" at bounding box center [714, 144] width 102 height 25
click at [820, 148] on button "Fewer filters" at bounding box center [823, 144] width 101 height 25
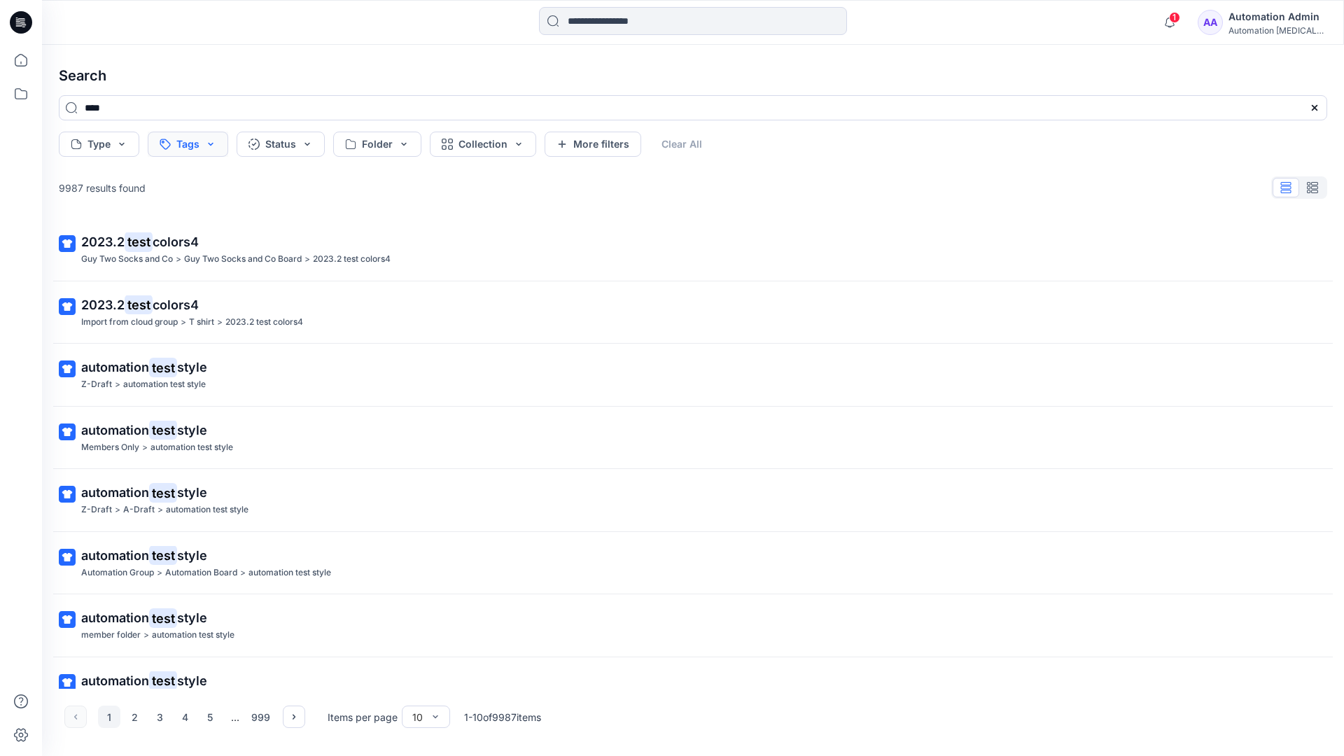
click at [190, 146] on button "Tags" at bounding box center [188, 144] width 80 height 25
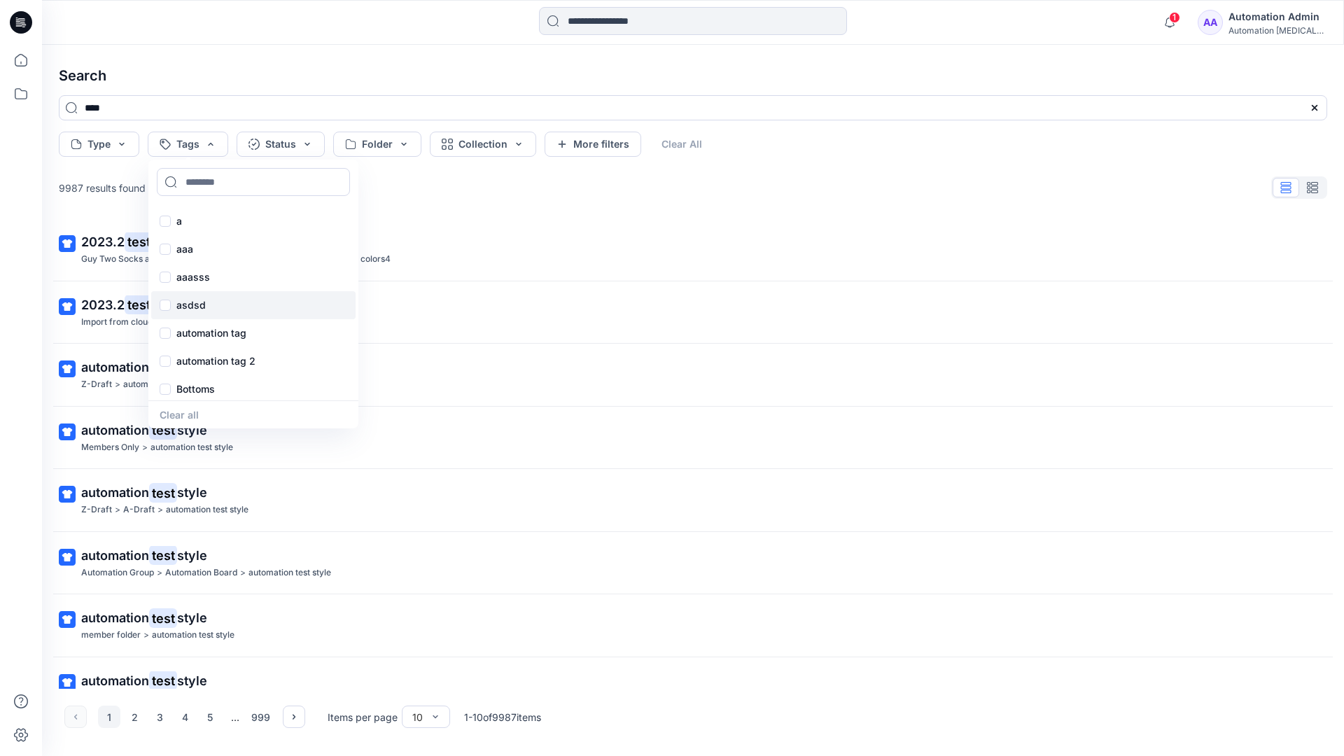
click at [190, 314] on div "asdsd" at bounding box center [253, 305] width 204 height 28
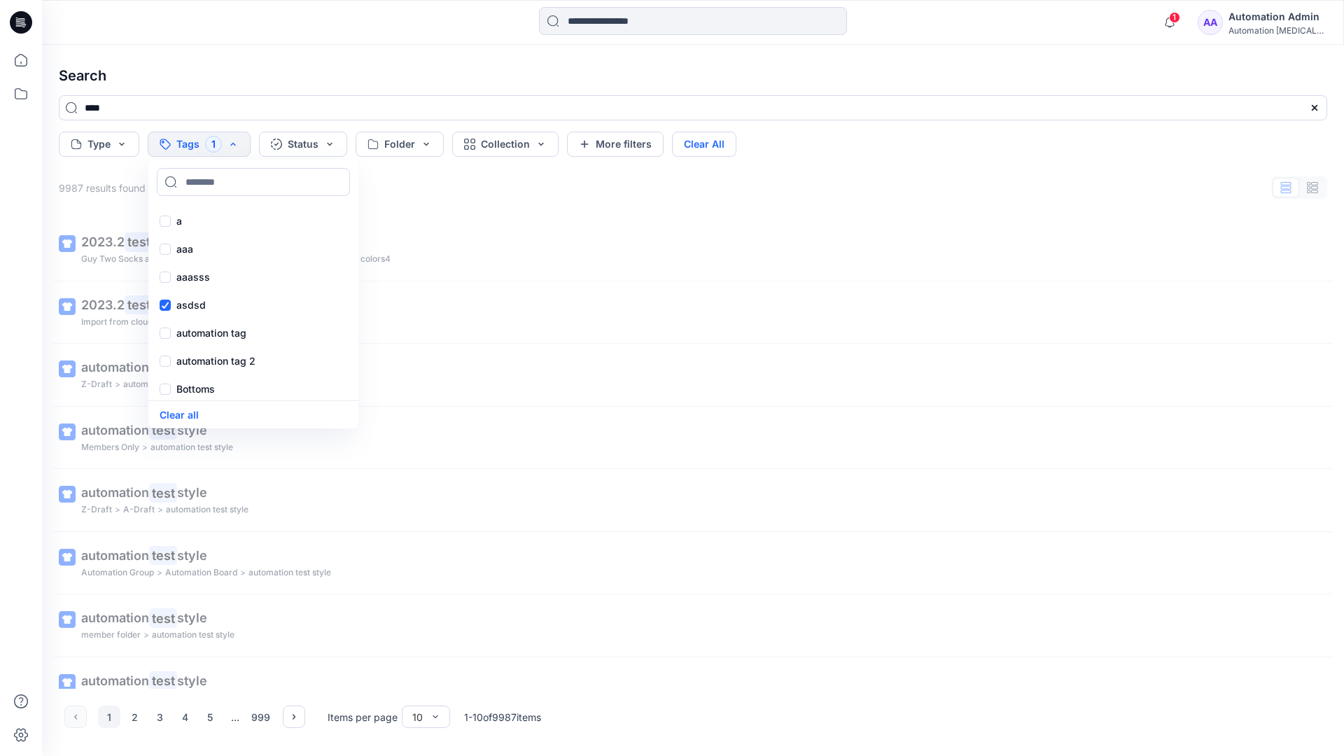
click at [708, 140] on button "Clear All" at bounding box center [704, 144] width 64 height 25
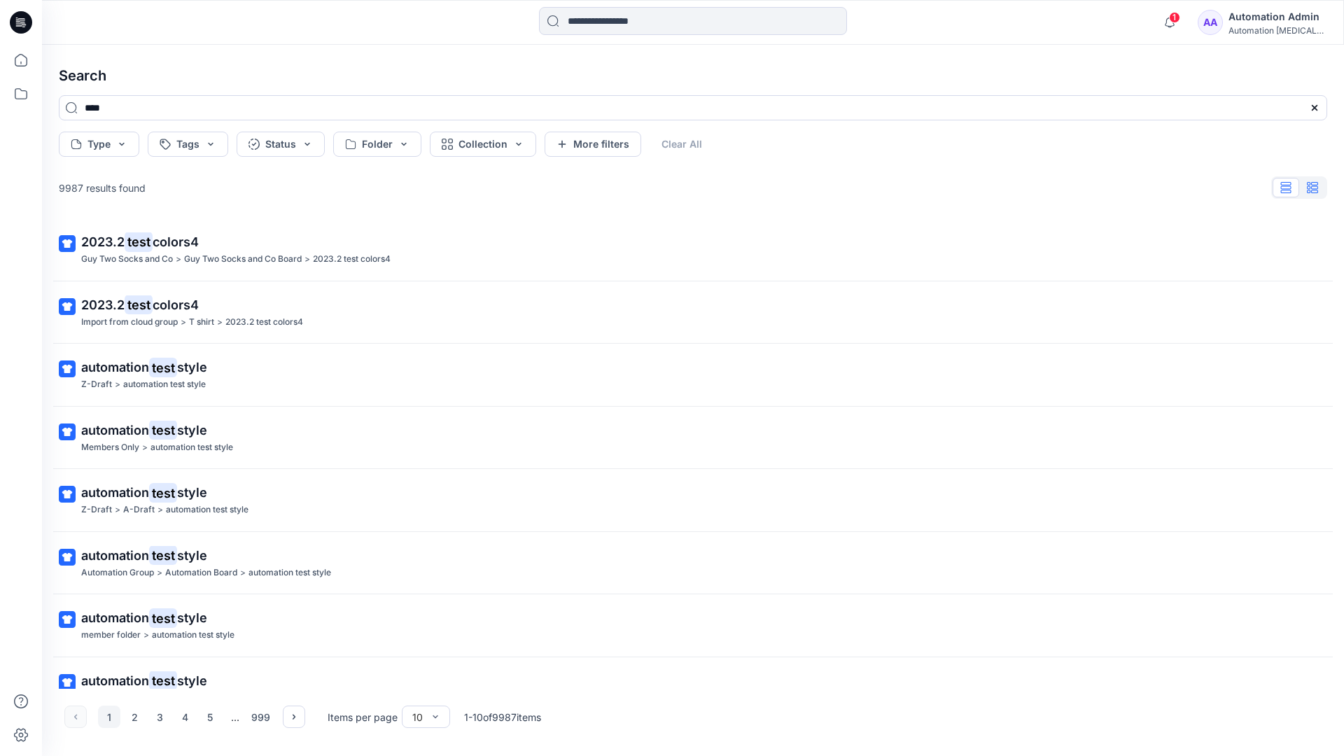
click at [1319, 191] on button "button" at bounding box center [1312, 188] width 27 height 20
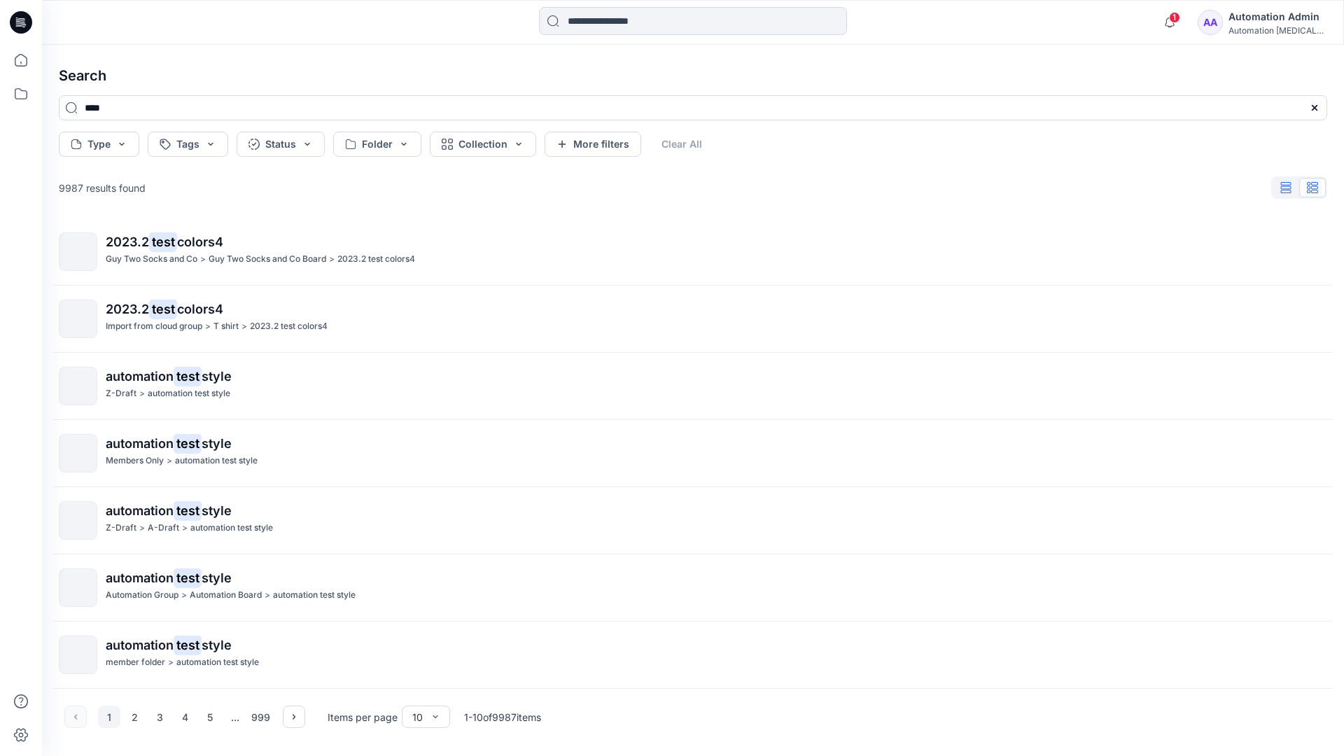
click at [1287, 188] on icon "button" at bounding box center [1286, 187] width 10 height 11
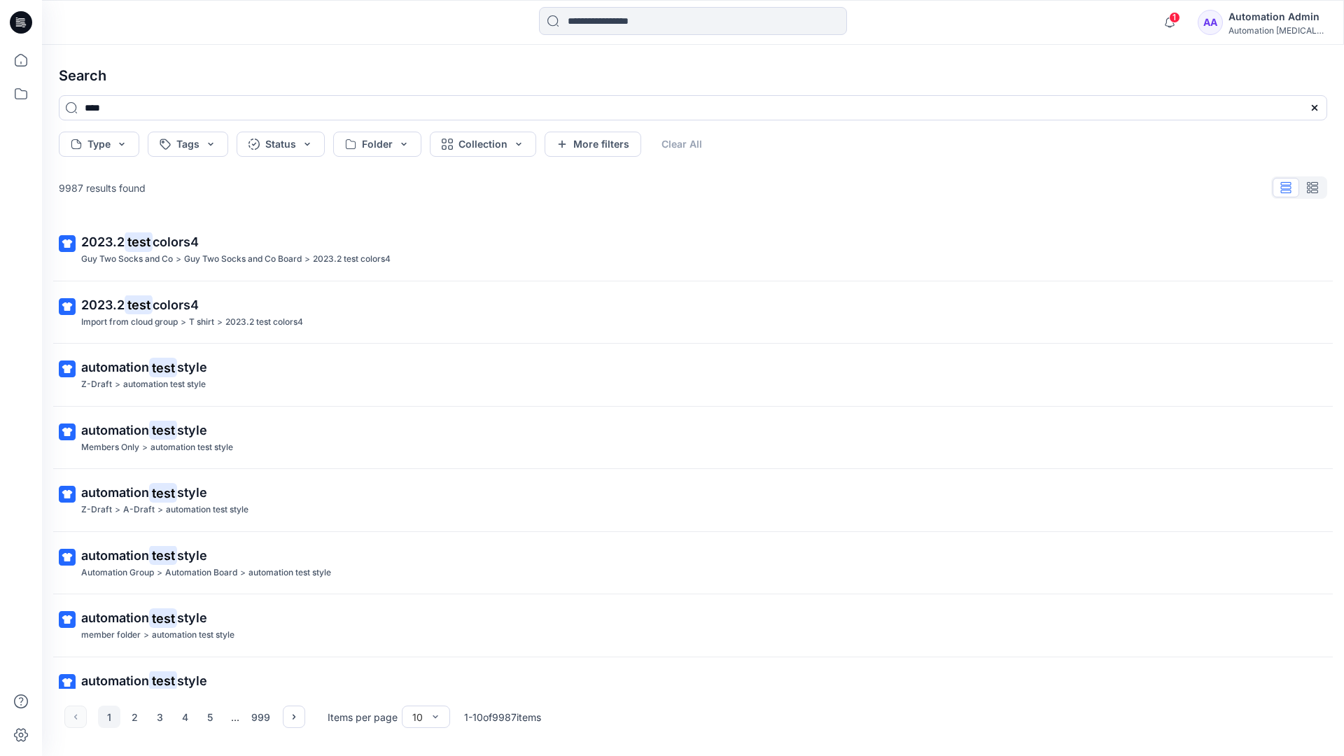
click at [1237, 24] on div "AA Automation Admin Automation testim..." at bounding box center [1262, 22] width 129 height 28
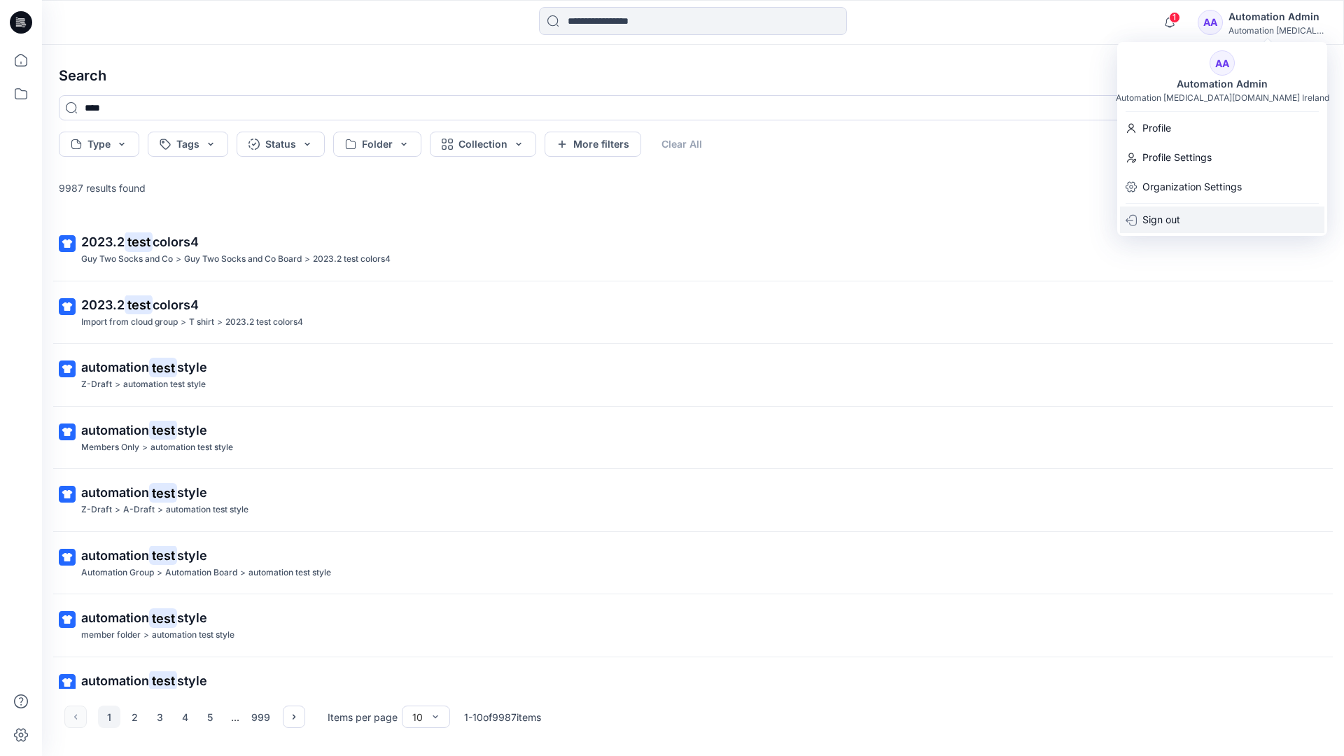
click at [1182, 210] on div "Sign out" at bounding box center [1222, 219] width 204 height 27
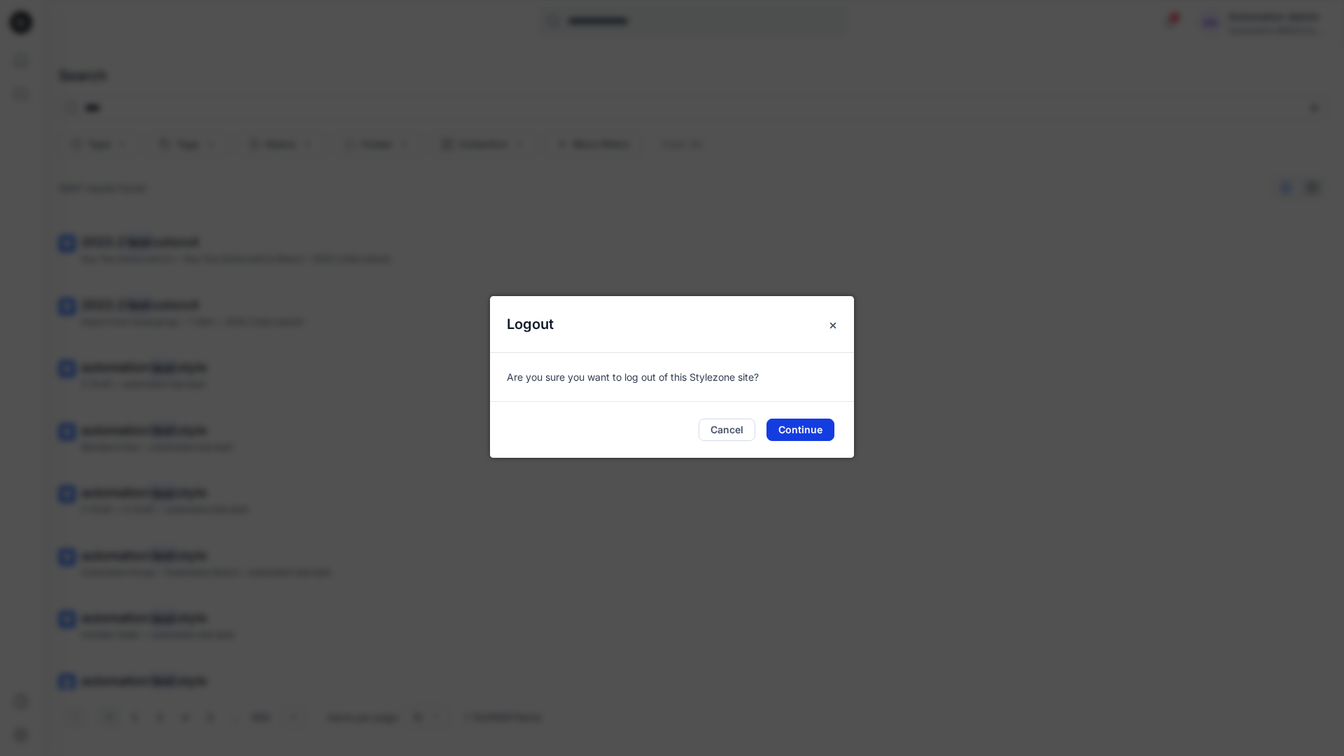
click at [804, 422] on button "Continue" at bounding box center [800, 430] width 68 height 22
